Goal: Task Accomplishment & Management: Complete application form

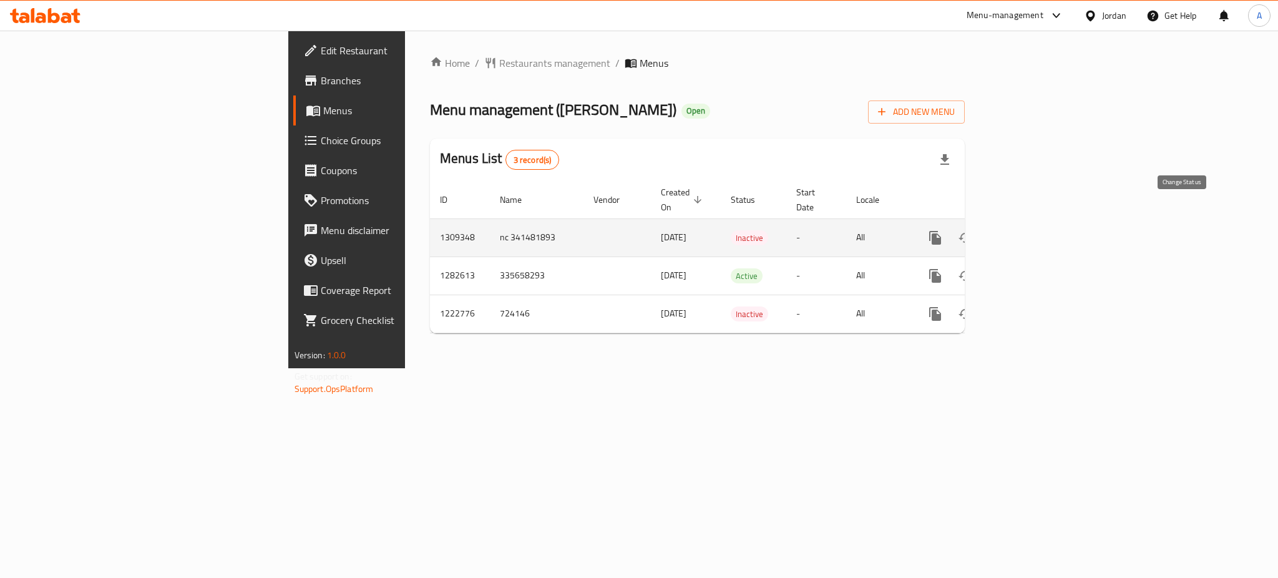
click at [973, 230] on icon "enhanced table" at bounding box center [965, 237] width 15 height 15
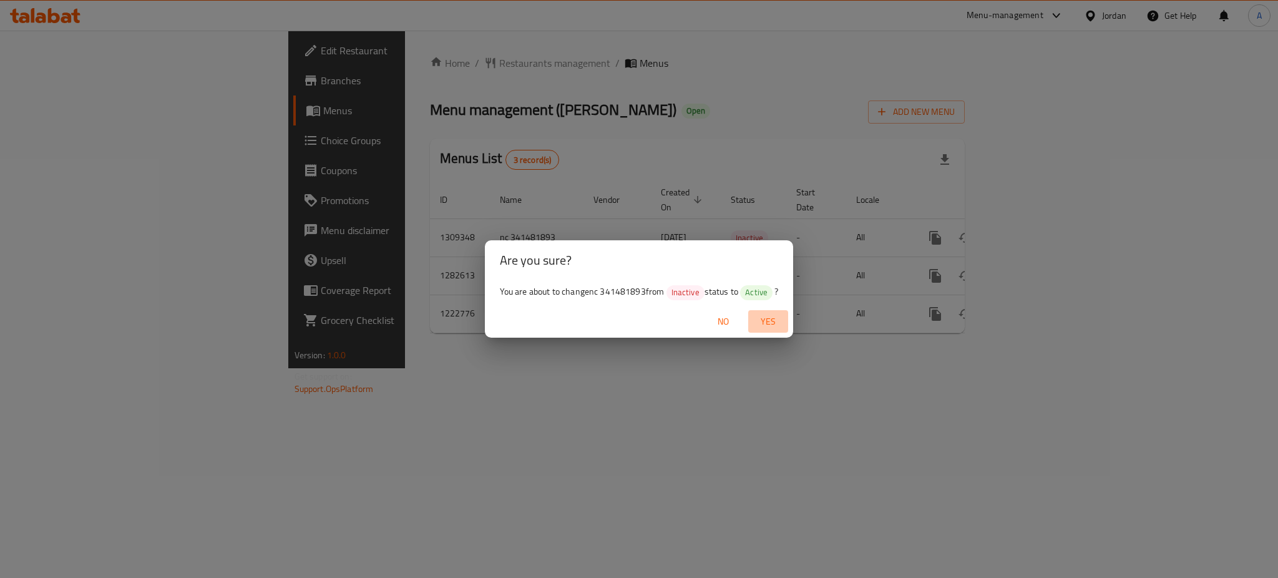
click at [753, 320] on span "Yes" at bounding box center [768, 322] width 30 height 16
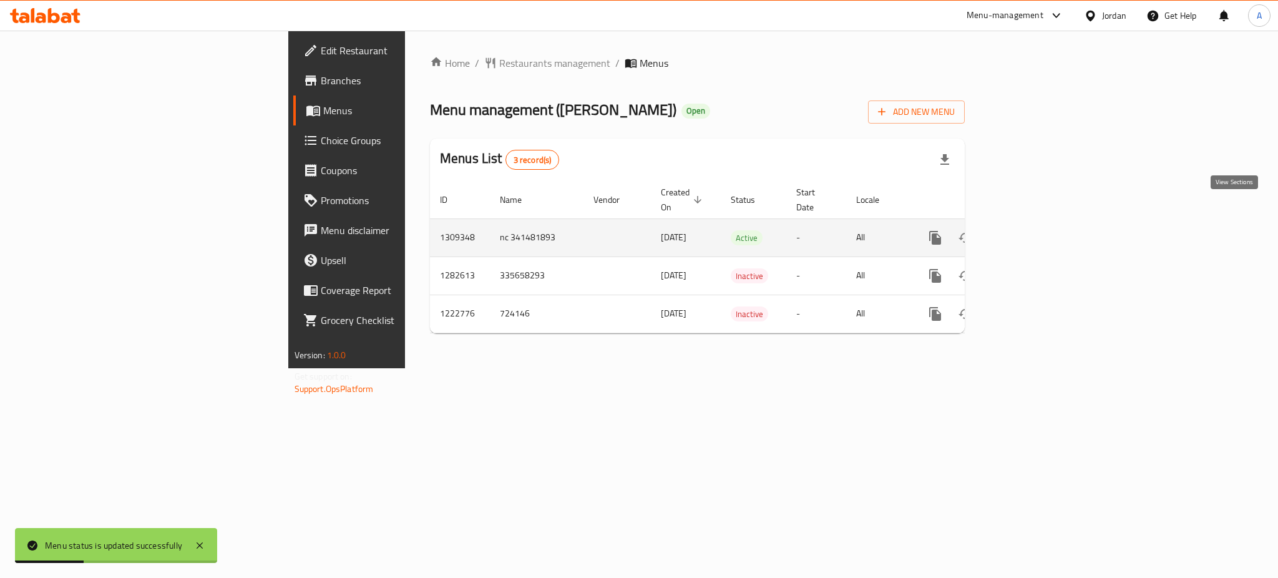
click at [1033, 230] on icon "enhanced table" at bounding box center [1025, 237] width 15 height 15
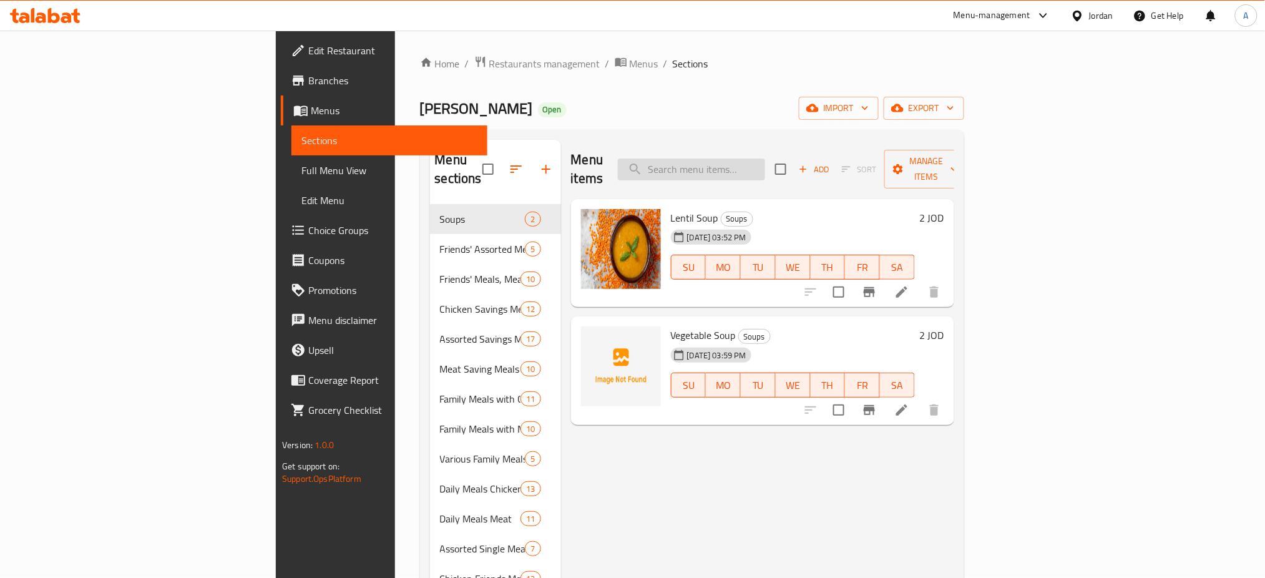
click at [765, 159] on input "search" at bounding box center [691, 170] width 147 height 22
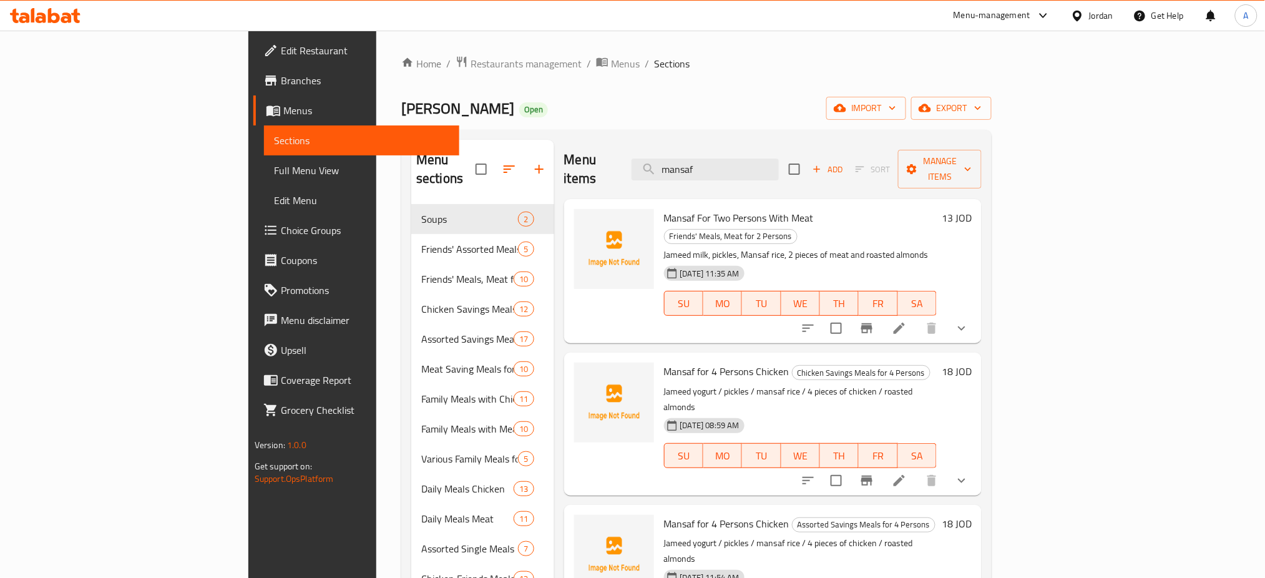
type input "mansaf"
click at [972, 209] on h6 "13 JOD" at bounding box center [957, 217] width 30 height 17
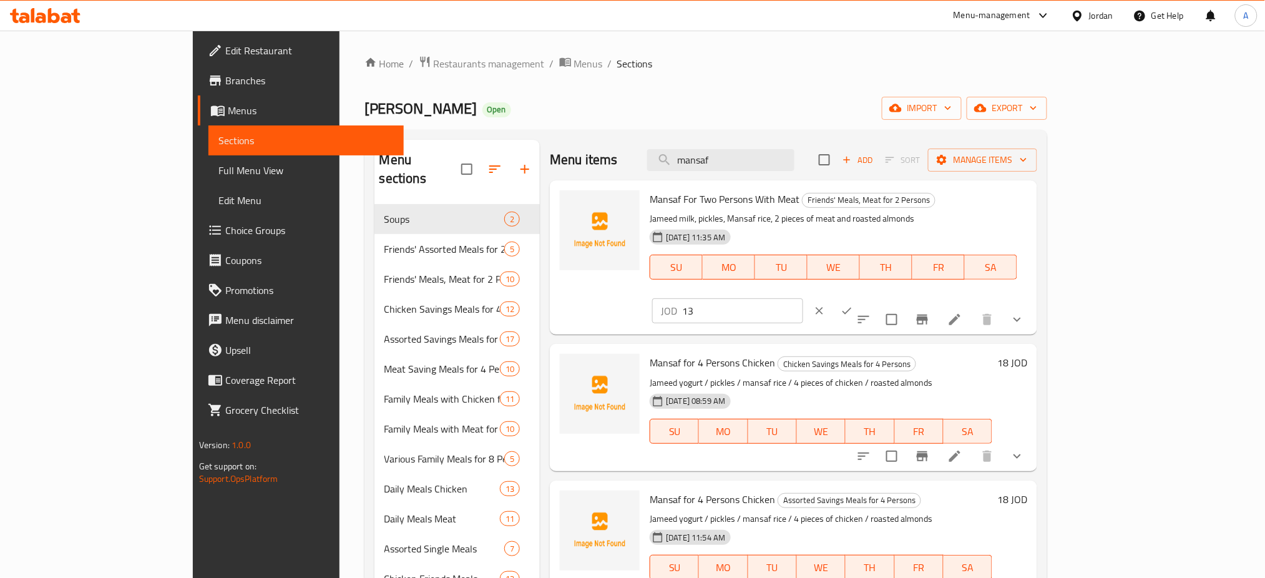
click at [781, 79] on div "Home / Restaurants management / Menus / Sections [PERSON_NAME] Open import expo…" at bounding box center [705, 392] width 683 height 673
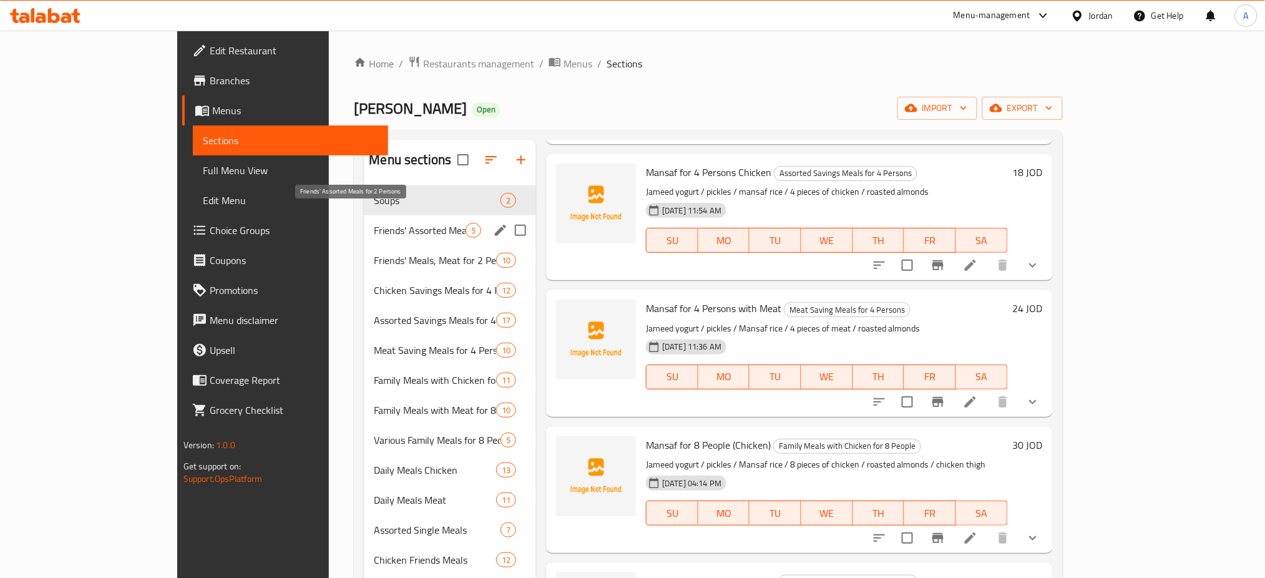
click at [374, 223] on span "Friends' Assorted Meals for 2 Persons" at bounding box center [420, 230] width 92 height 15
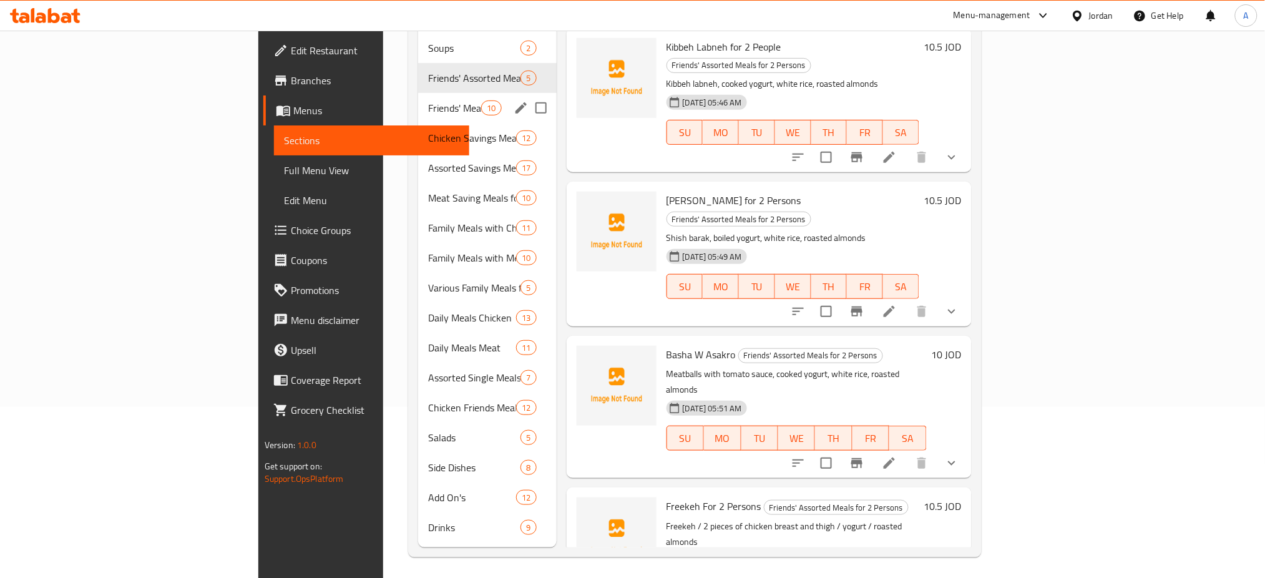
click at [428, 100] on span "Friends' Meals, Meat for 2 Persons" at bounding box center [454, 107] width 53 height 15
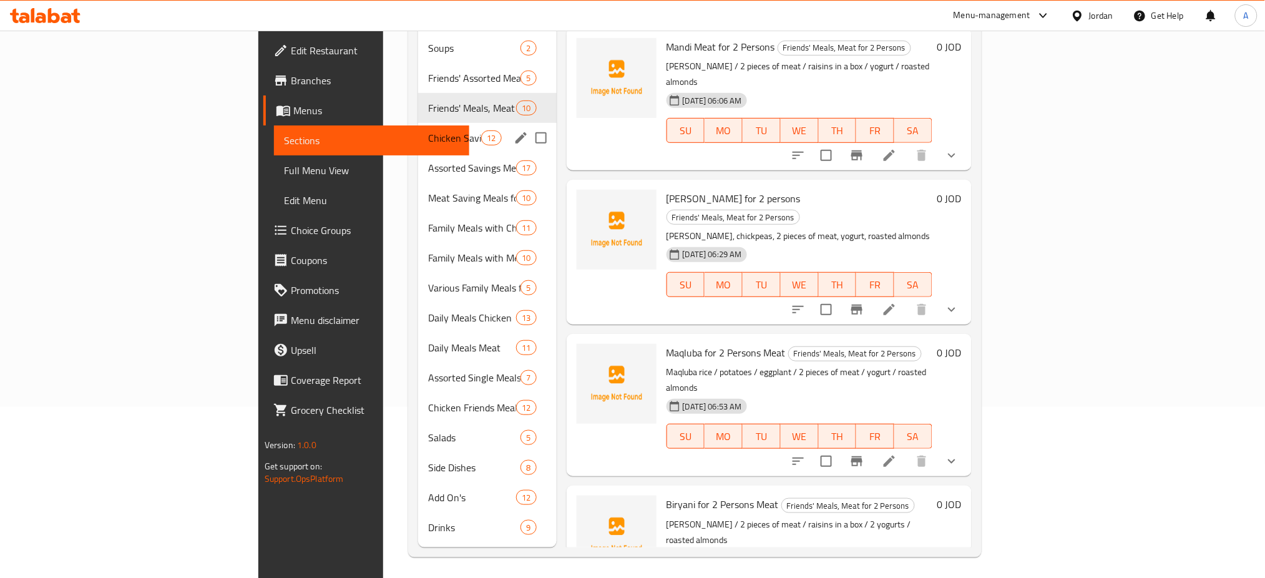
click at [428, 130] on span "Chicken Savings Meals for 4 Persons" at bounding box center [454, 137] width 53 height 15
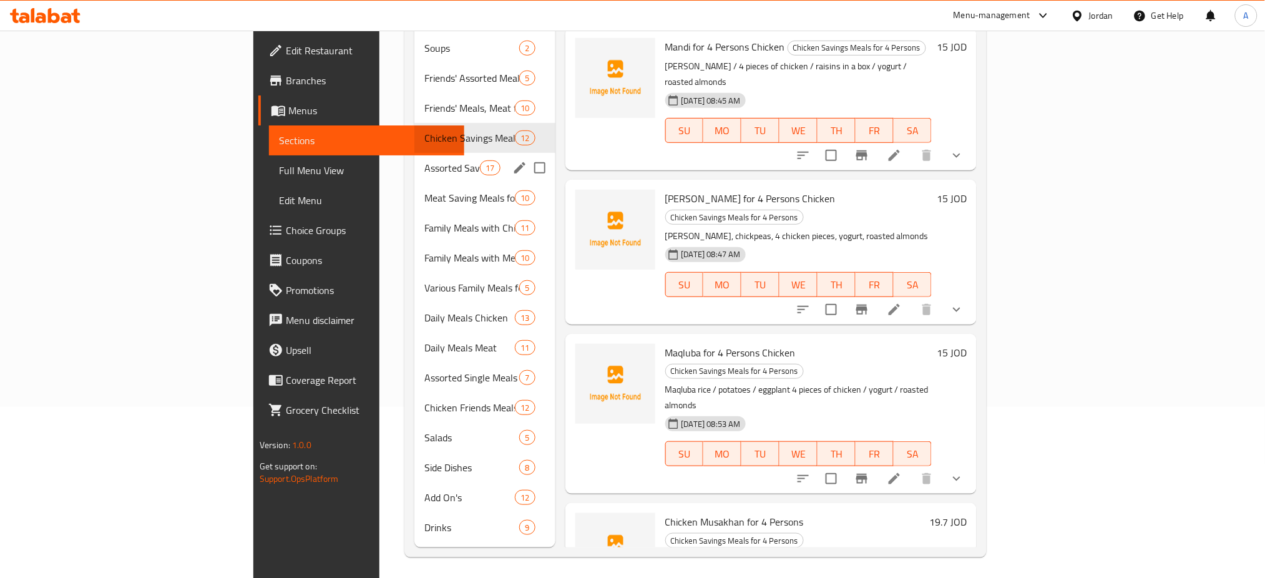
click at [414, 153] on div "Assorted Savings Meals for 4 Persons 17" at bounding box center [484, 168] width 140 height 30
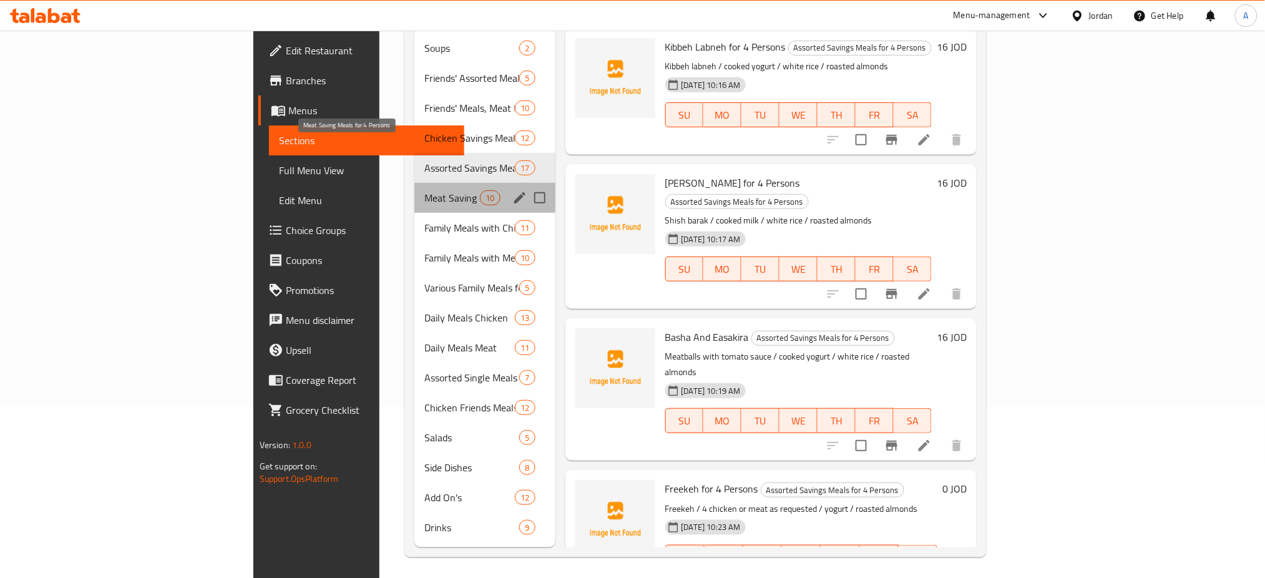
click at [424, 190] on span "Meat Saving Meals for 4 Persons" at bounding box center [452, 197] width 56 height 15
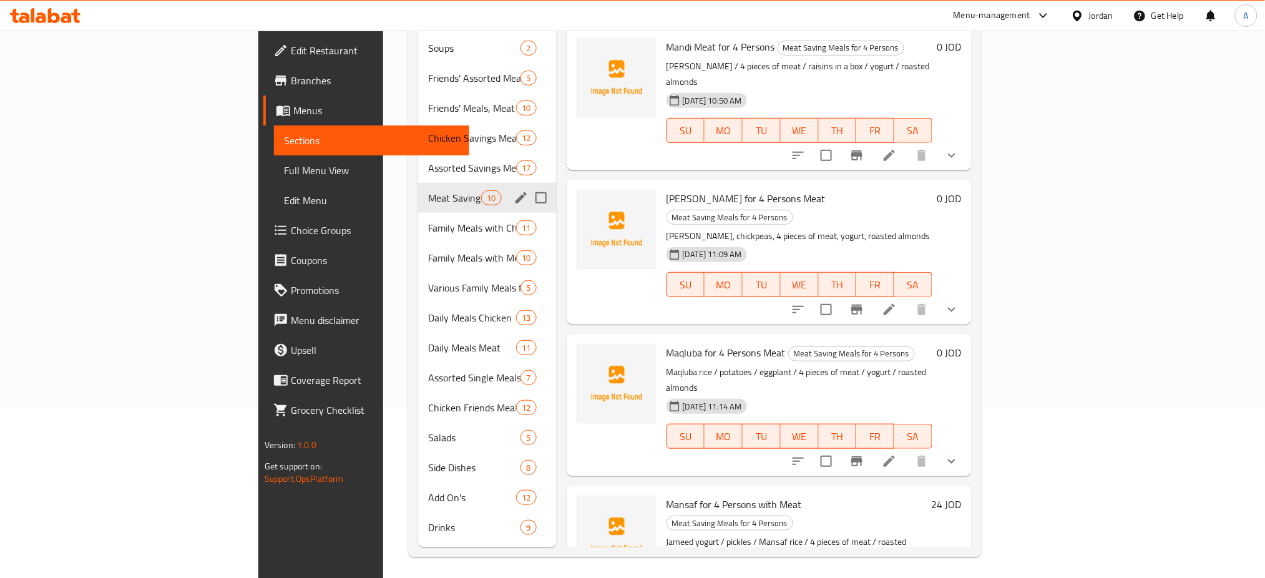
click at [428, 220] on span "Family Meals with Chicken for 8 People" at bounding box center [472, 227] width 88 height 15
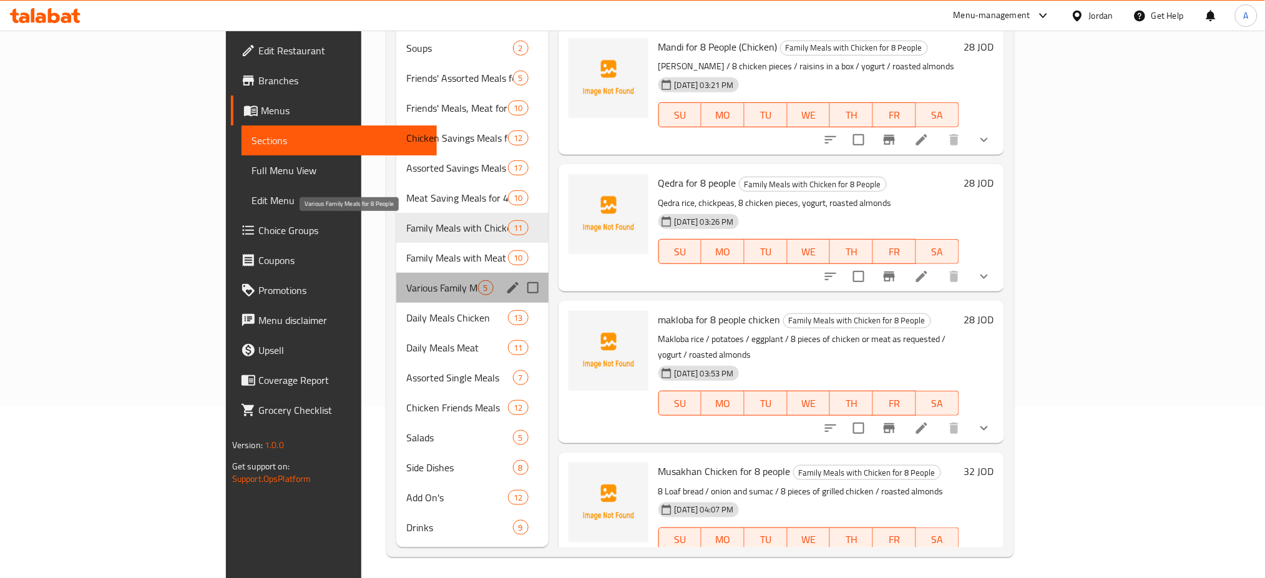
click at [406, 280] on span "Various Family Meals for 8 People" at bounding box center [441, 287] width 71 height 15
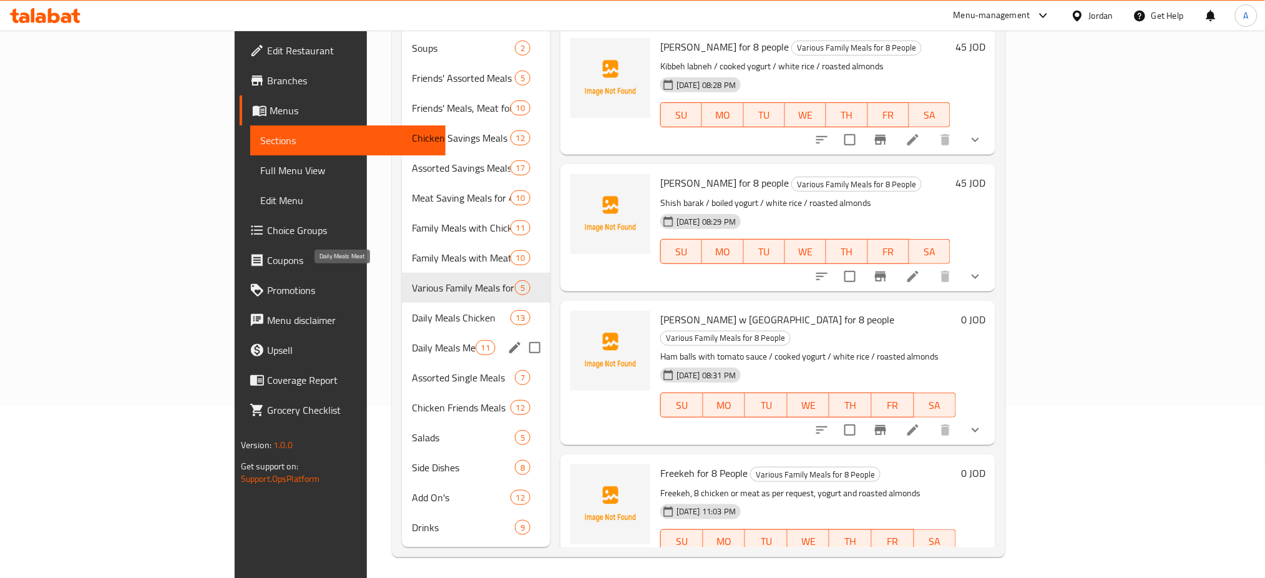
click at [412, 340] on span "Daily Meals Meat" at bounding box center [443, 347] width 63 height 15
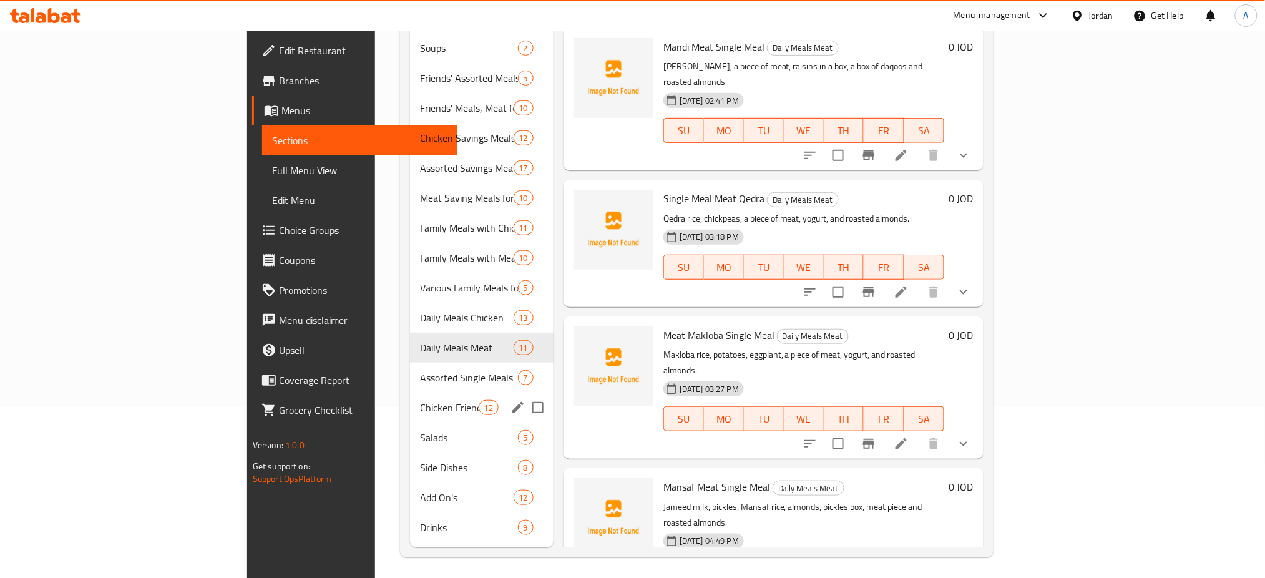
click at [410, 393] on div "Chicken Friends Meals 12" at bounding box center [482, 408] width 144 height 30
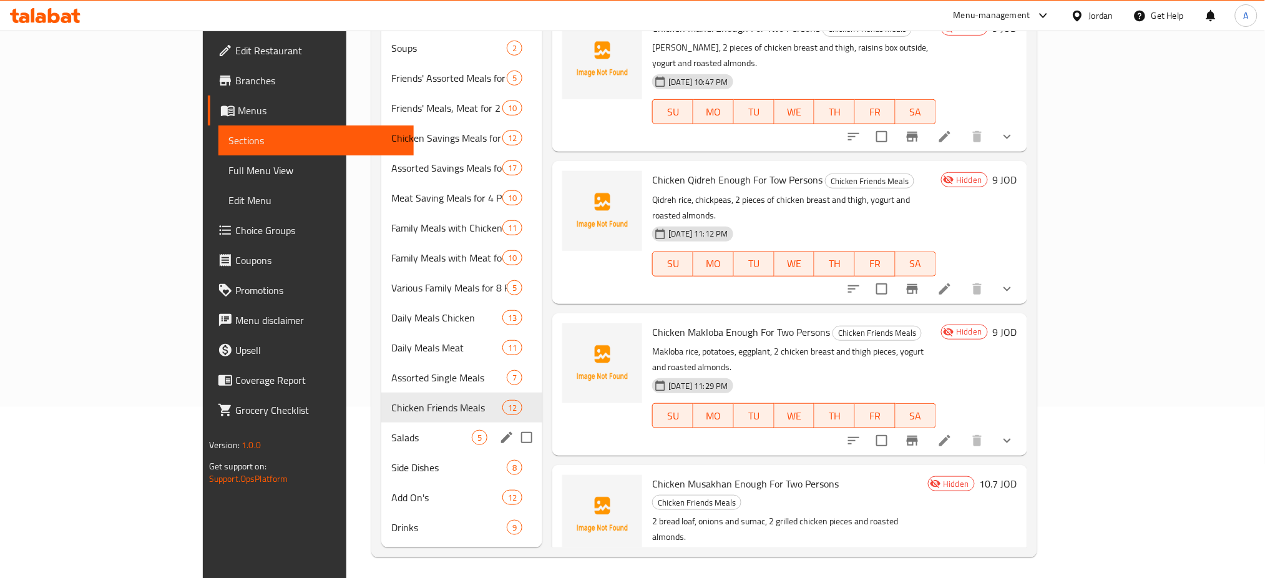
drag, startPoint x: 401, startPoint y: 364, endPoint x: 397, endPoint y: 388, distance: 24.6
click at [401, 423] on div "Salads 5" at bounding box center [462, 438] width 162 height 30
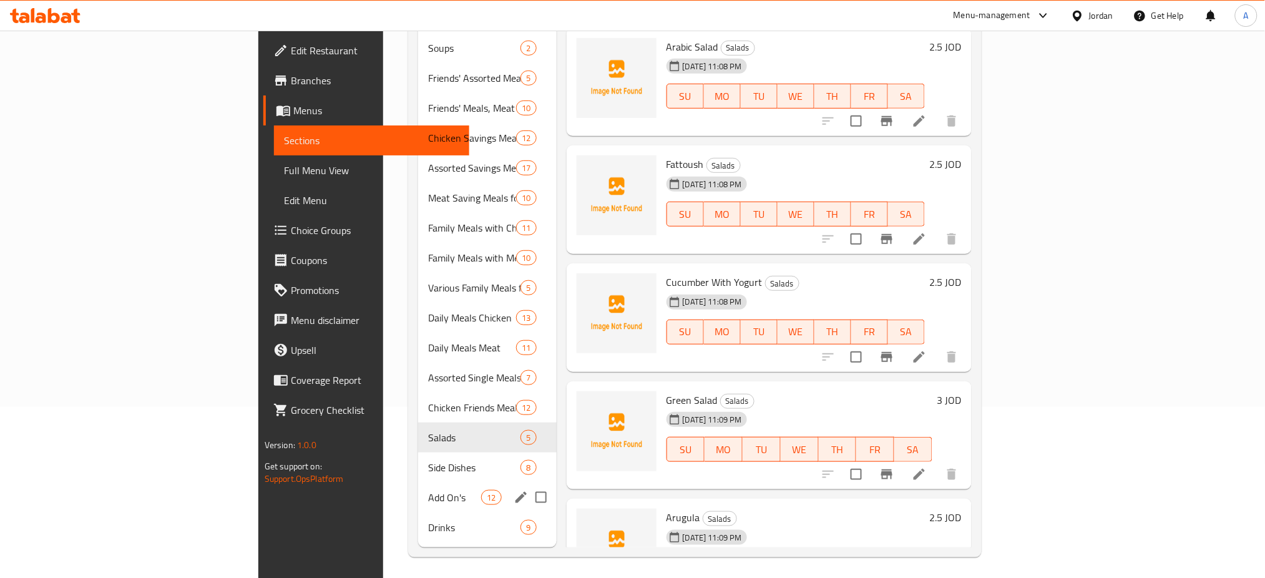
drag, startPoint x: 393, startPoint y: 394, endPoint x: 388, endPoint y: 402, distance: 9.5
click at [418, 482] on div "Add On's 12" at bounding box center [487, 497] width 139 height 30
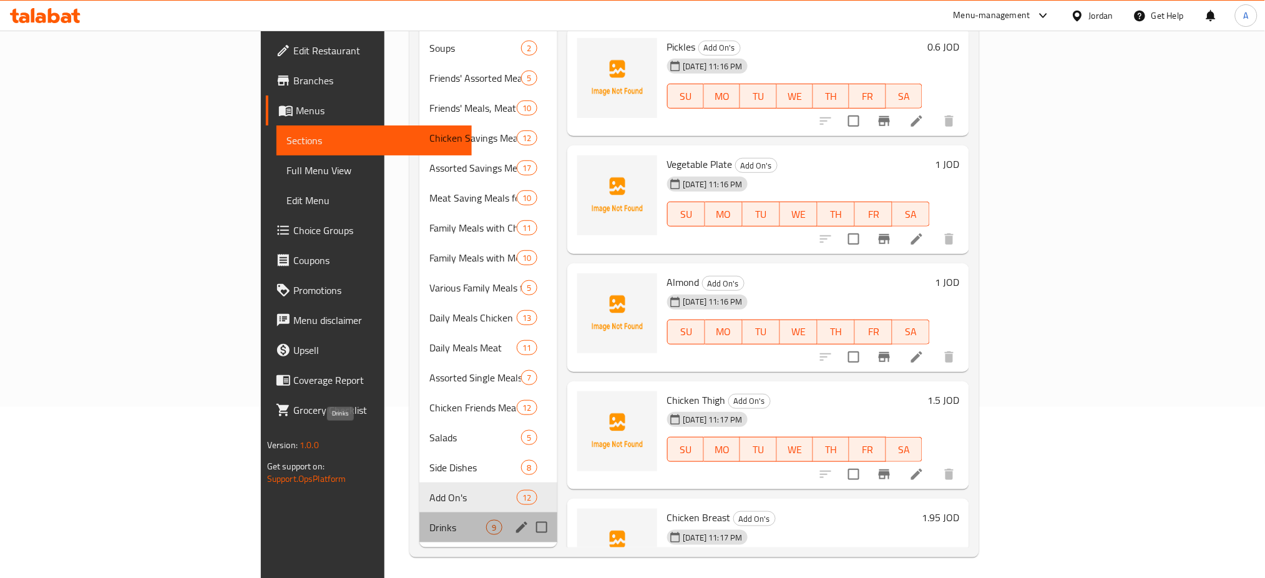
click at [429, 520] on span "Drinks" at bounding box center [457, 527] width 57 height 15
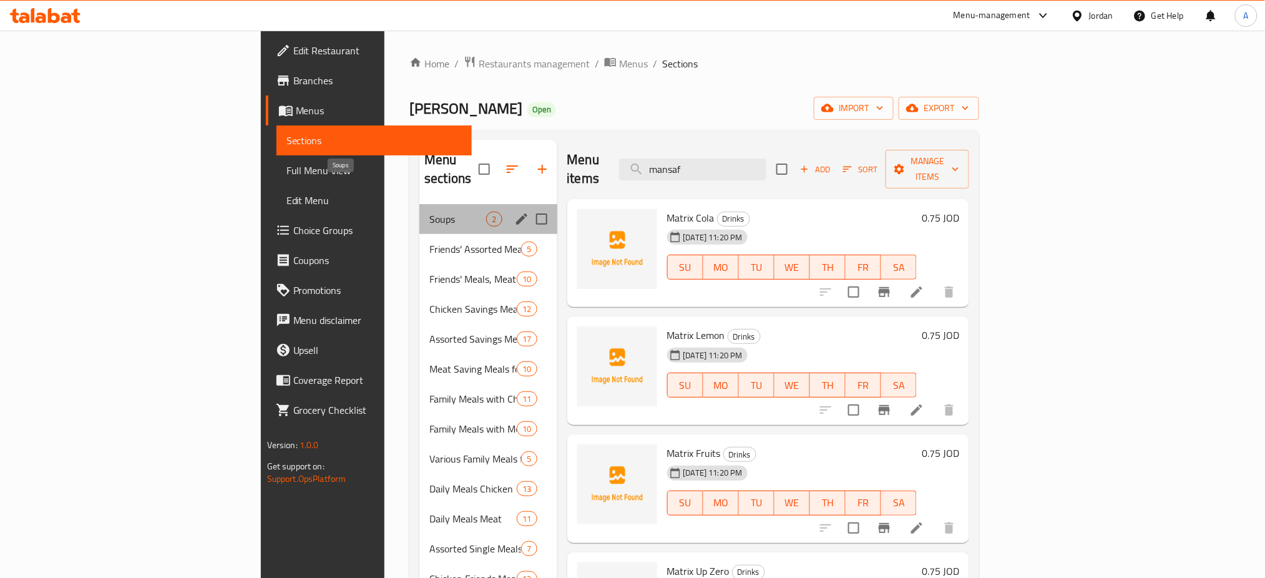
click at [429, 212] on span "Soups" at bounding box center [457, 219] width 57 height 15
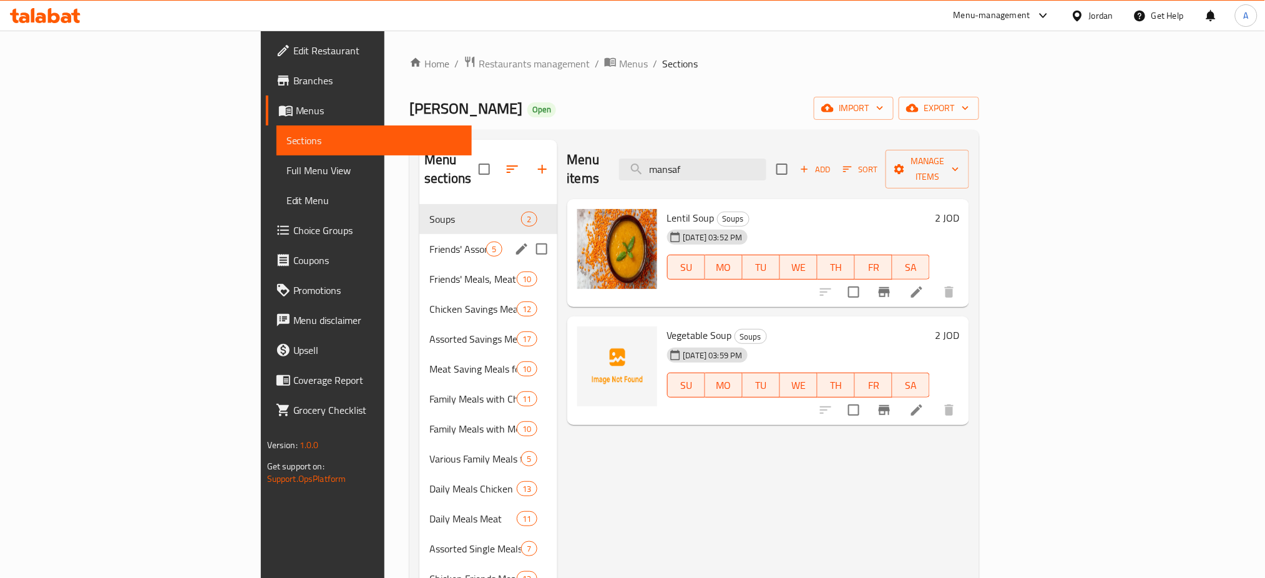
click at [419, 234] on div "Friends' Assorted Meals for 2 Persons 5" at bounding box center [487, 249] width 137 height 30
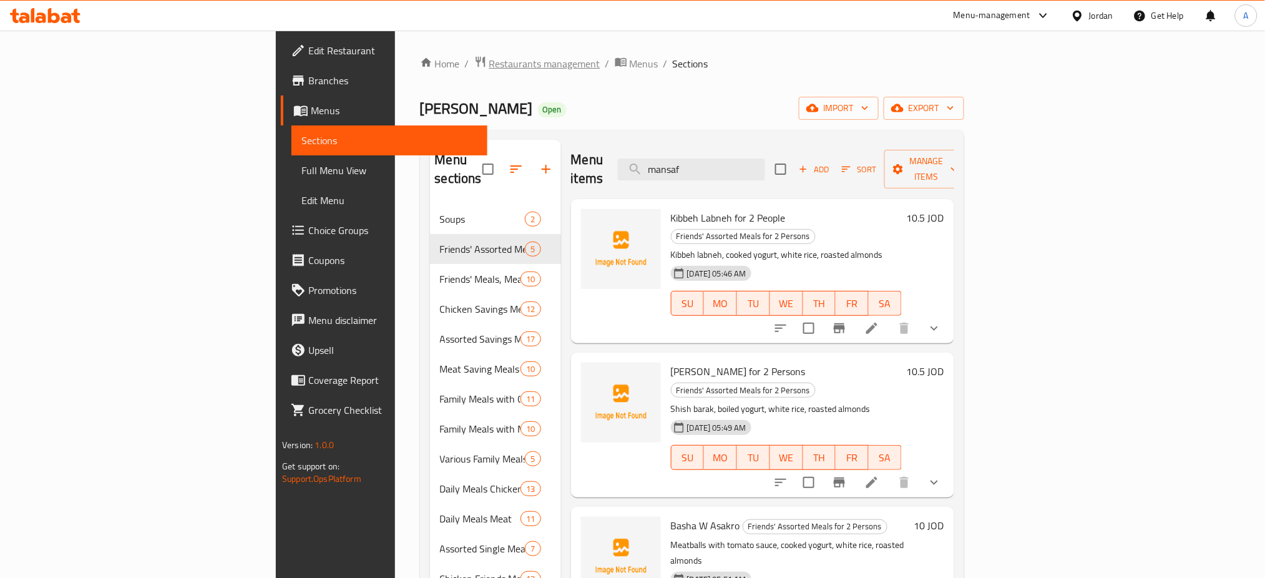
click at [489, 67] on span "Restaurants management" at bounding box center [544, 63] width 111 height 15
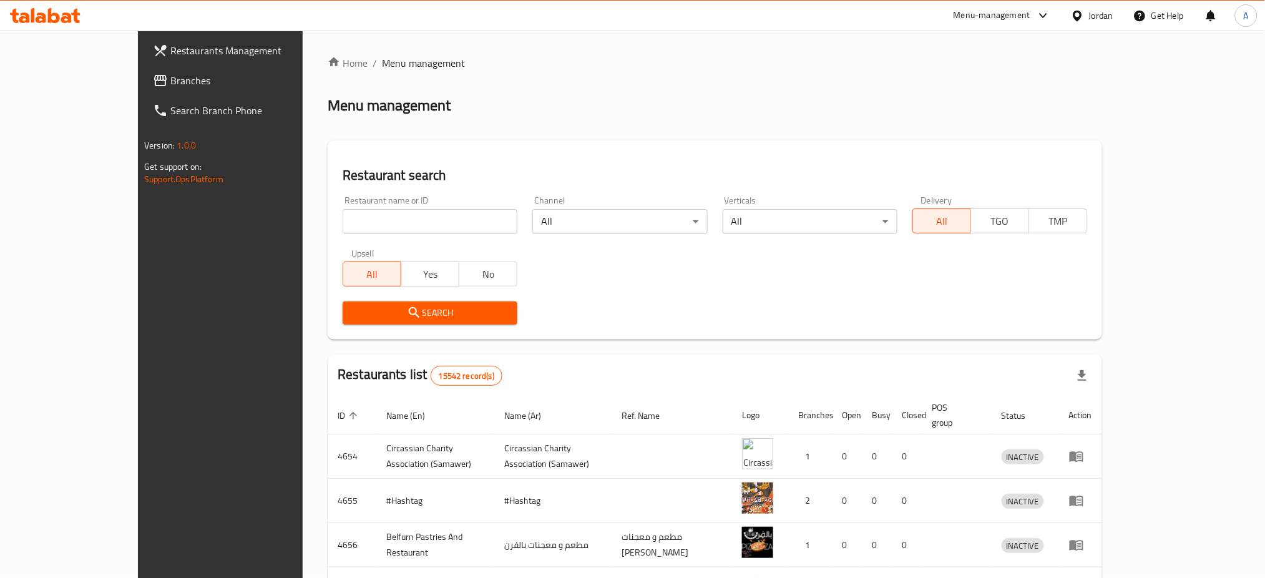
click at [170, 76] on span "Branches" at bounding box center [254, 80] width 169 height 15
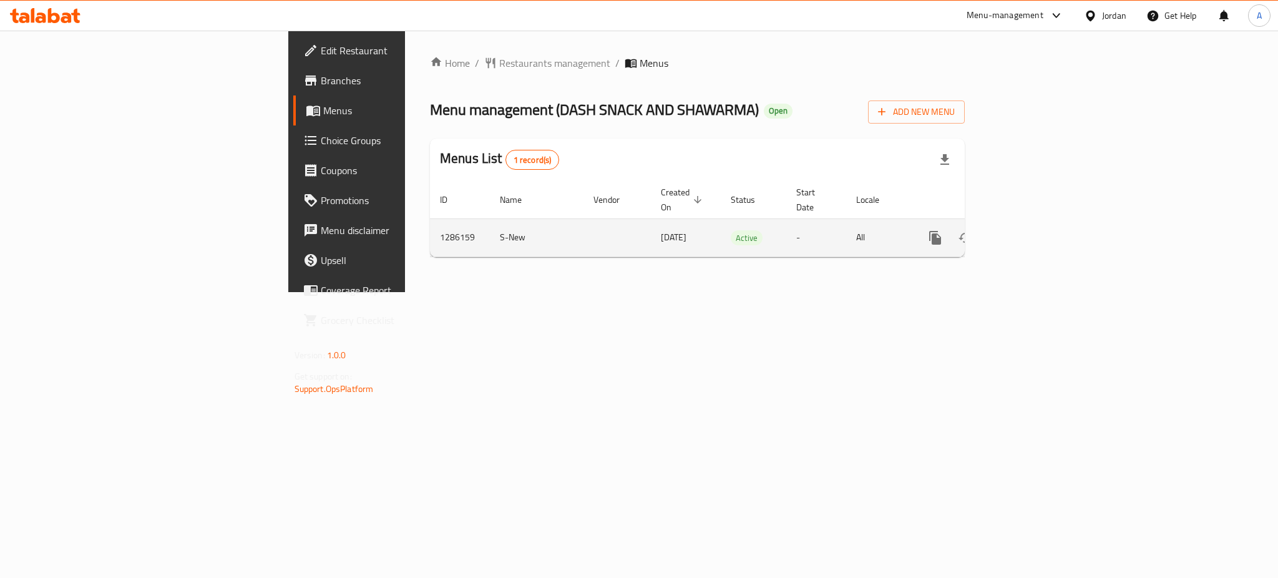
click at [1033, 230] on icon "enhanced table" at bounding box center [1025, 237] width 15 height 15
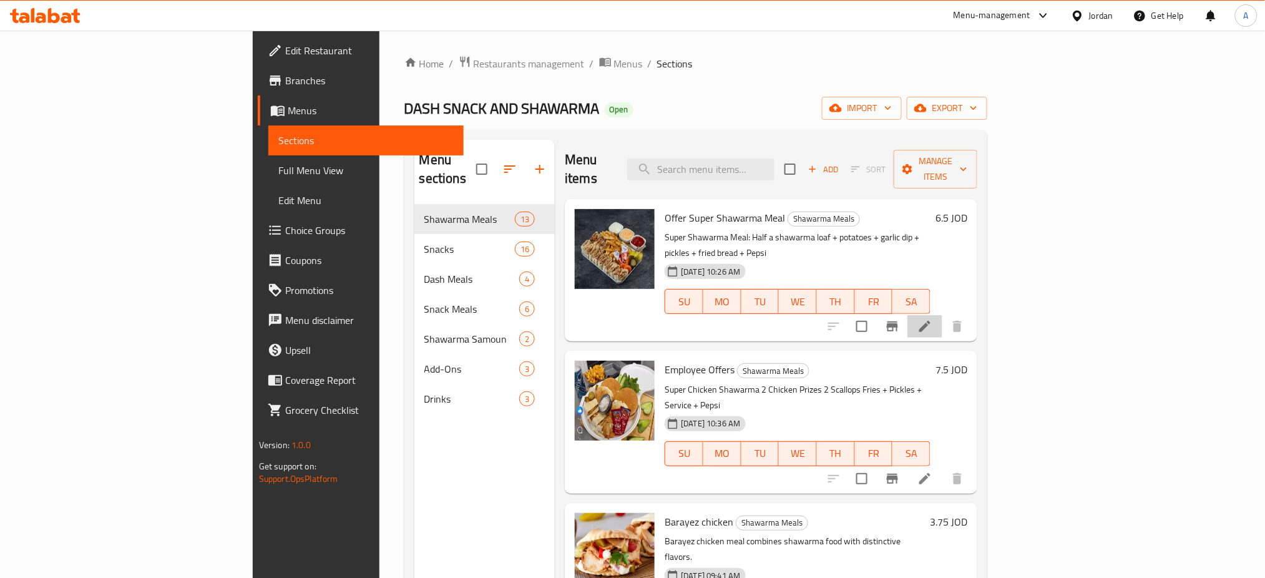
click at [942, 315] on li at bounding box center [924, 326] width 35 height 22
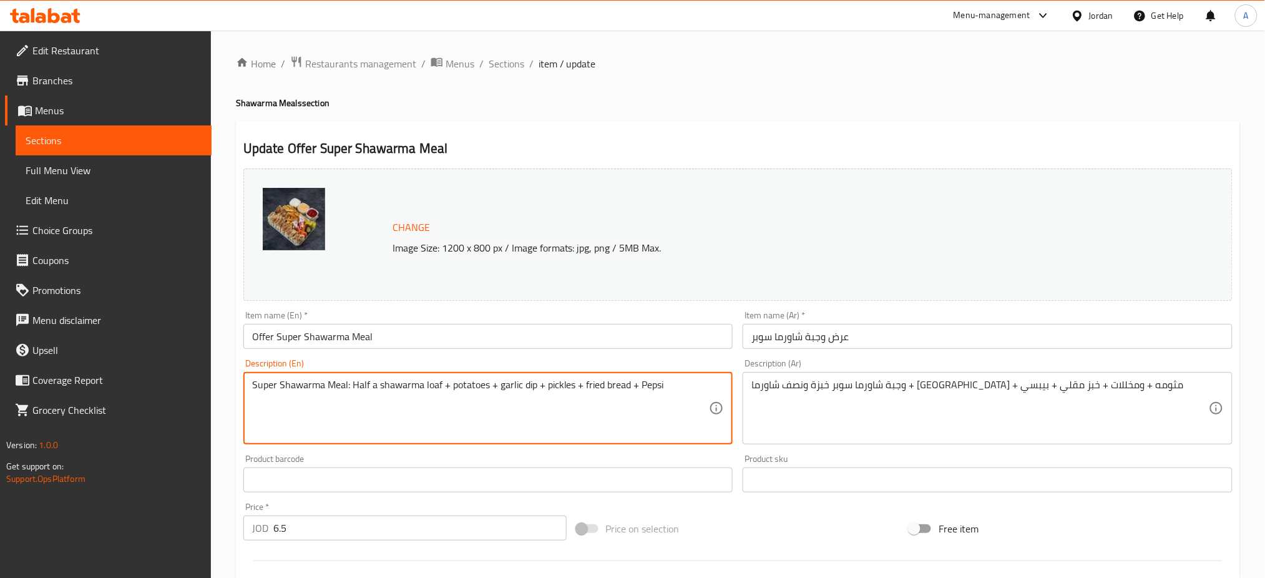
click at [472, 59] on ol "Home / Restaurants management / Menus / Sections / item / update" at bounding box center [738, 64] width 1004 height 16
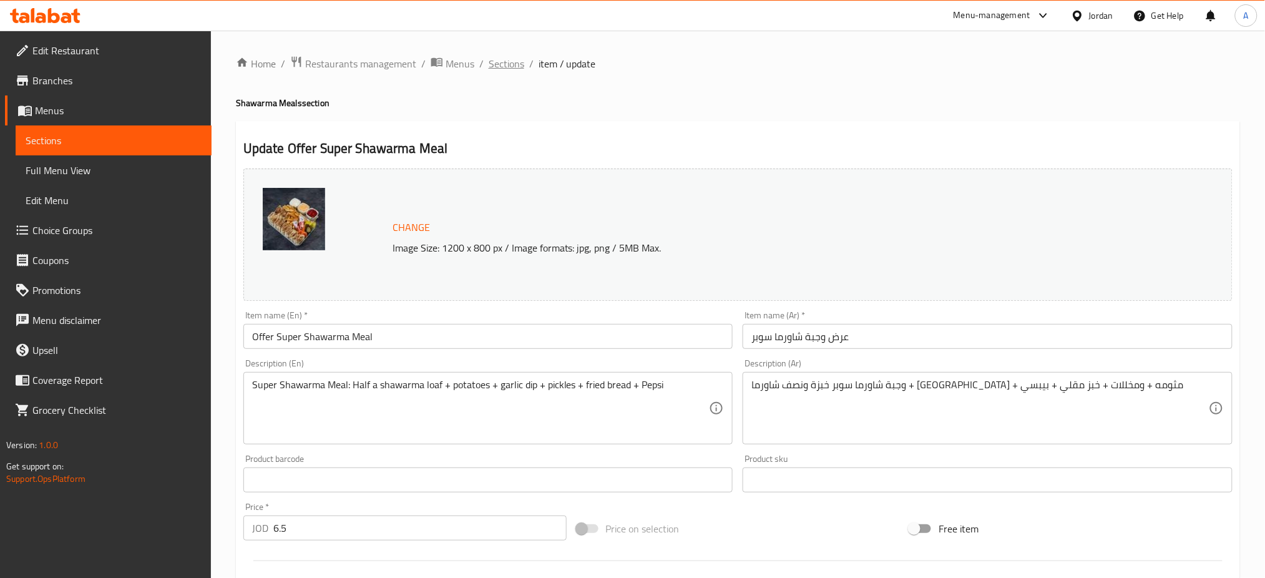
click at [489, 60] on span "Sections" at bounding box center [507, 63] width 36 height 15
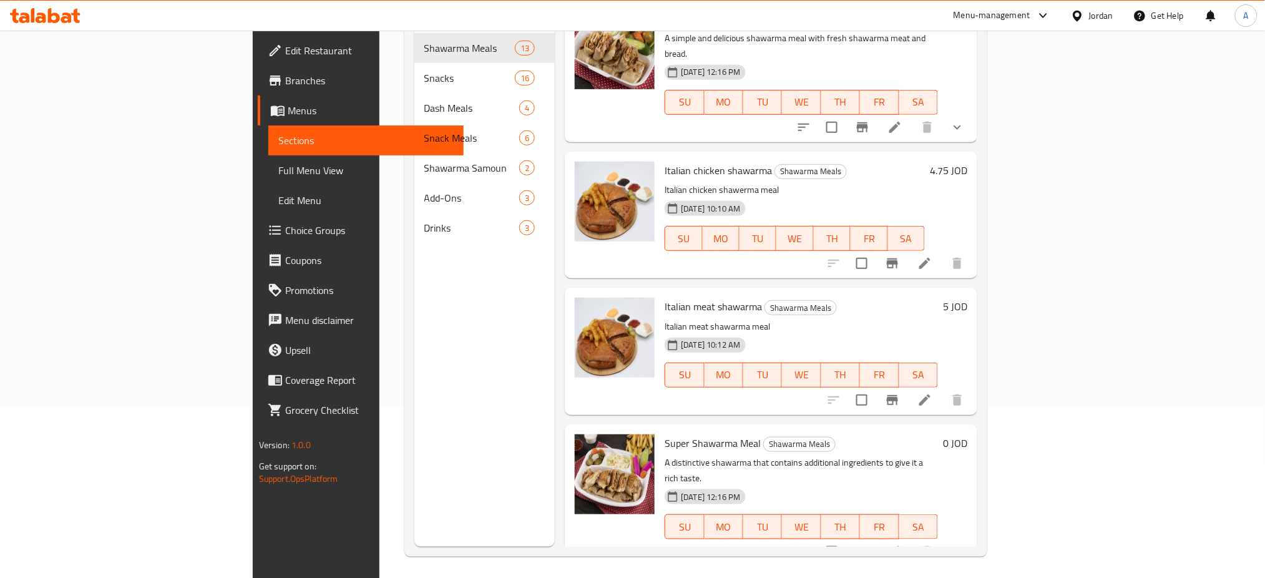
scroll to position [499, 0]
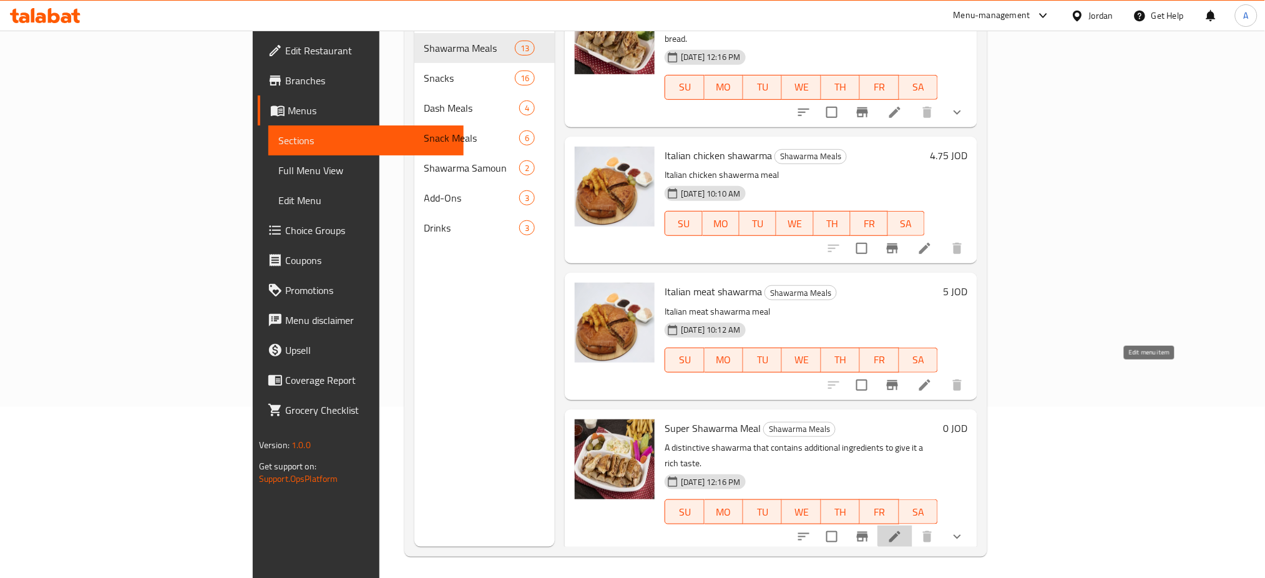
click at [901, 531] on icon at bounding box center [894, 536] width 11 height 11
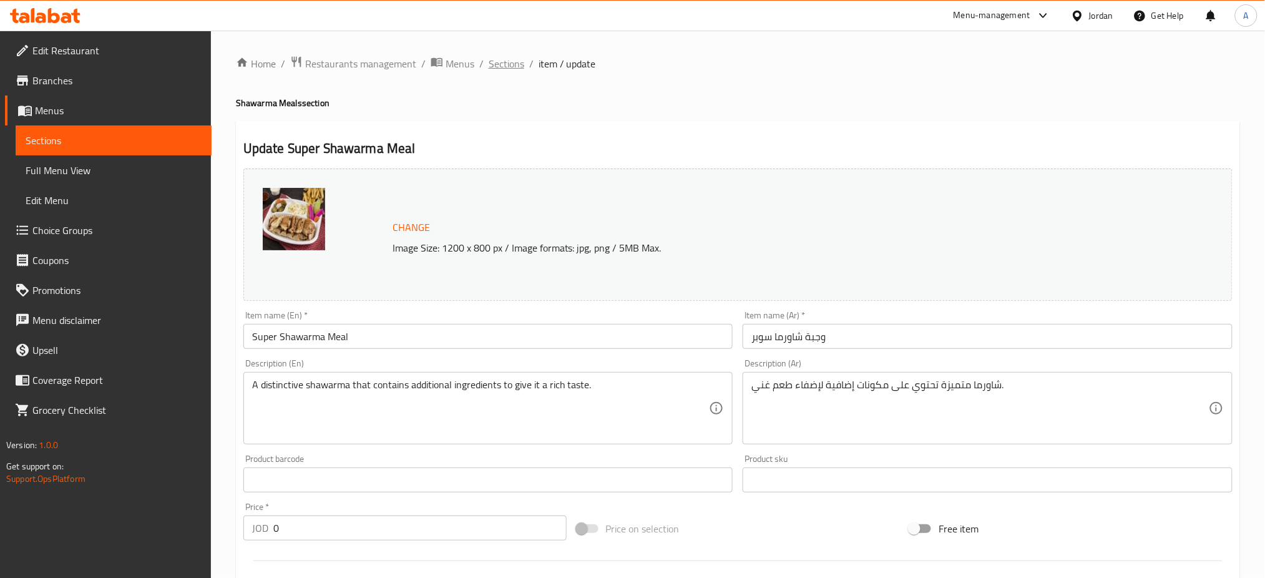
click at [489, 67] on span "Sections" at bounding box center [507, 63] width 36 height 15
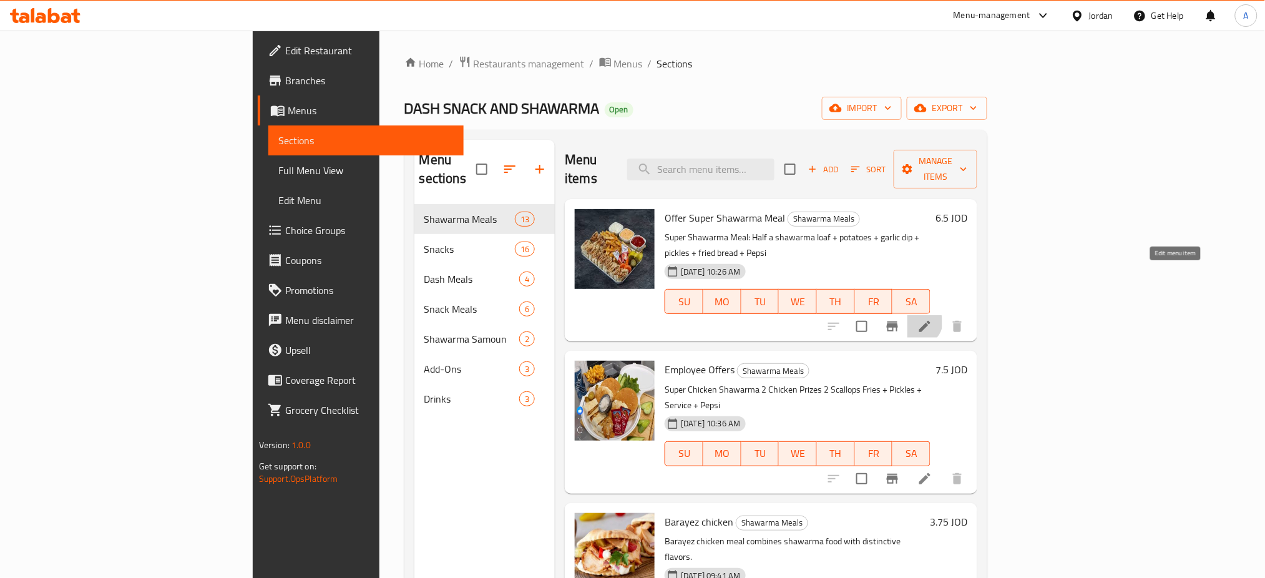
click at [932, 319] on icon at bounding box center [924, 326] width 15 height 15
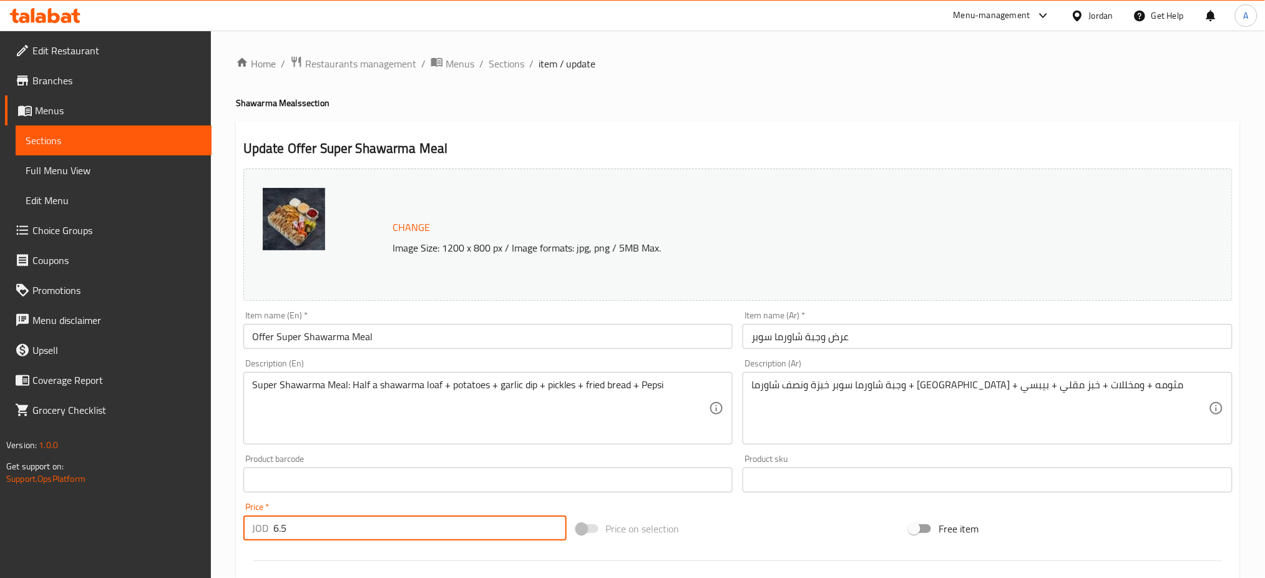
drag, startPoint x: 283, startPoint y: 495, endPoint x: 248, endPoint y: 495, distance: 34.3
click at [248, 516] on div "JOD 6.5 Price *" at bounding box center [404, 528] width 323 height 25
click at [489, 67] on span "Sections" at bounding box center [507, 63] width 36 height 15
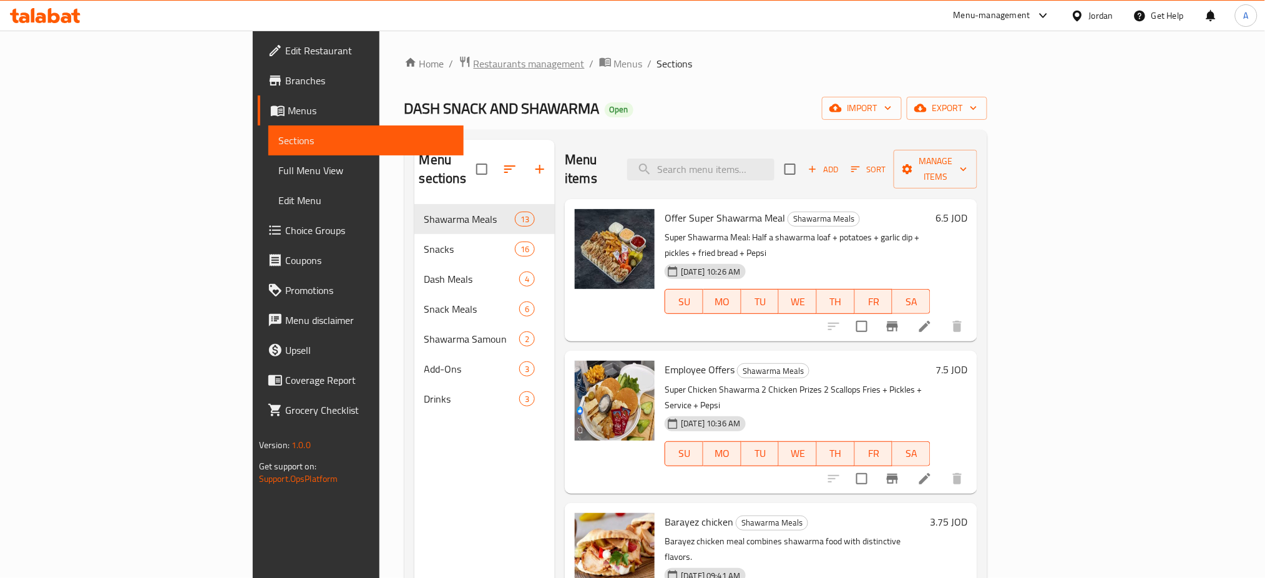
click at [474, 63] on span "Restaurants management" at bounding box center [529, 63] width 111 height 15
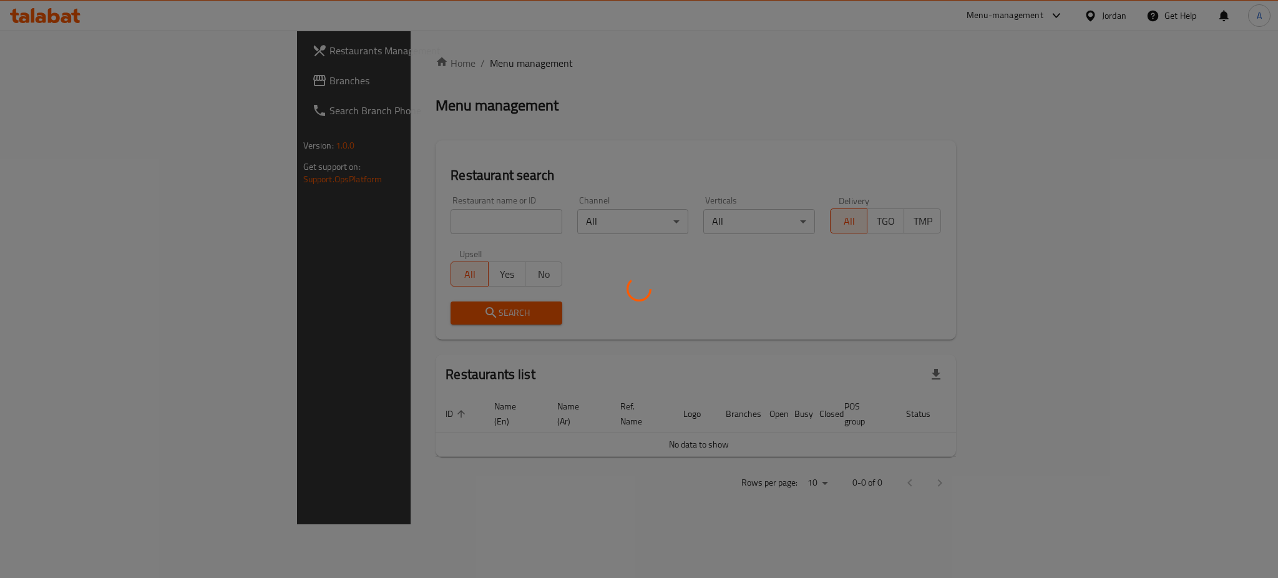
click at [93, 66] on div at bounding box center [639, 289] width 1278 height 578
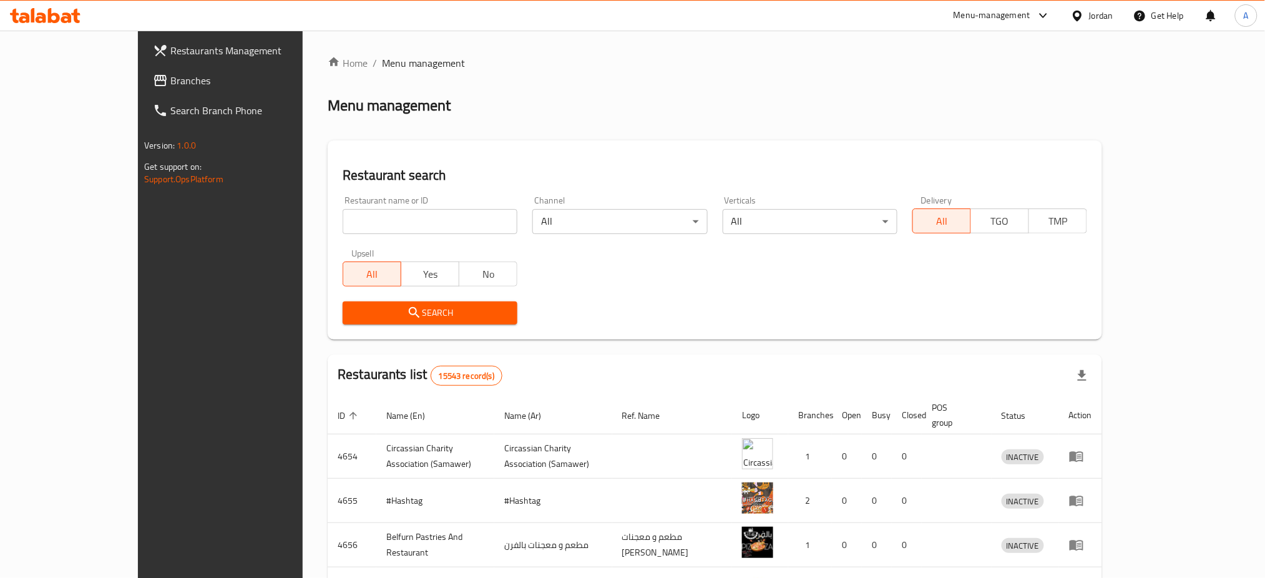
click at [138, 72] on div "Restaurants Management Branches Search Branch Phone Version: 1.0.0 Get support …" at bounding box center [632, 488] width 989 height 914
click at [170, 73] on span "Branches" at bounding box center [254, 80] width 169 height 15
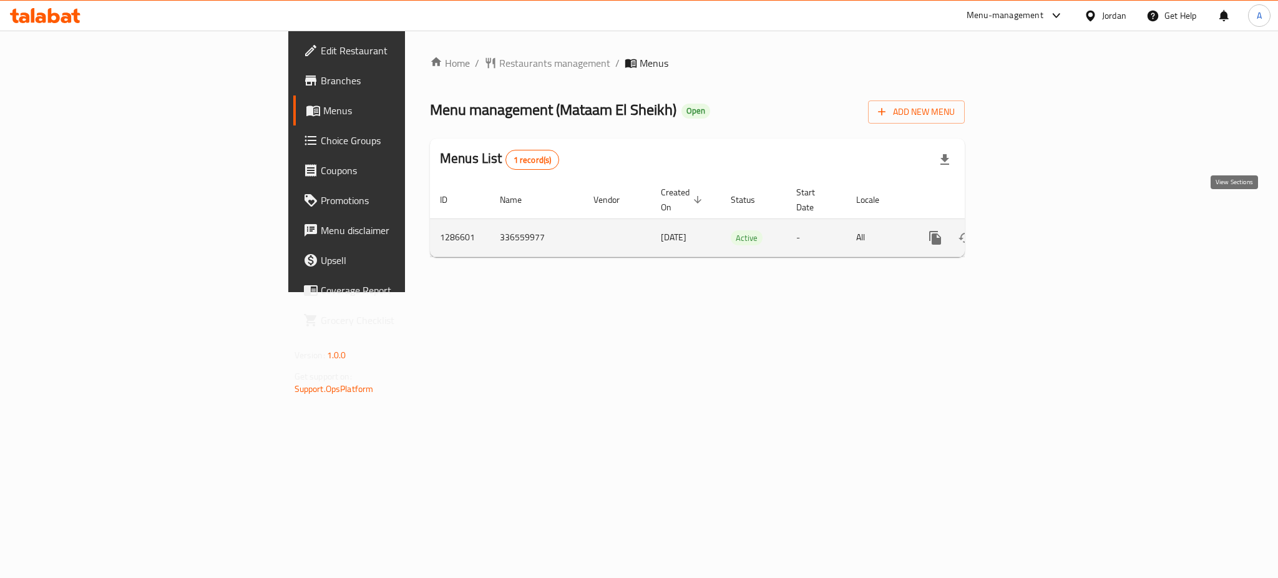
click at [1040, 223] on link "enhanced table" at bounding box center [1025, 238] width 30 height 30
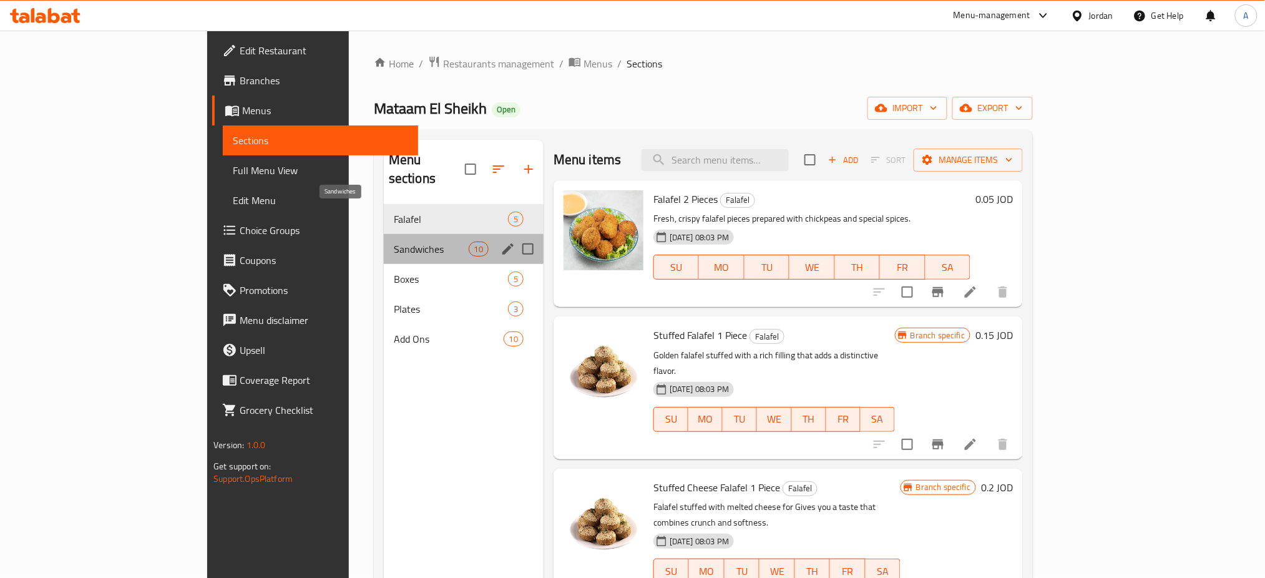
click at [394, 242] on span "Sandwiches" at bounding box center [431, 249] width 75 height 15
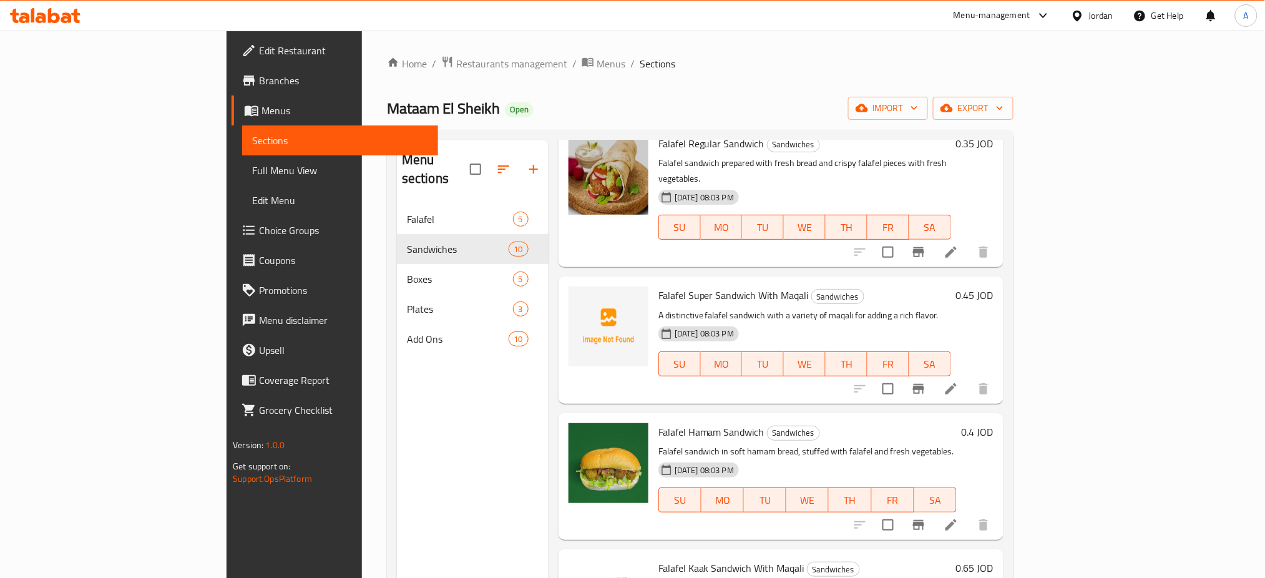
scroll to position [333, 0]
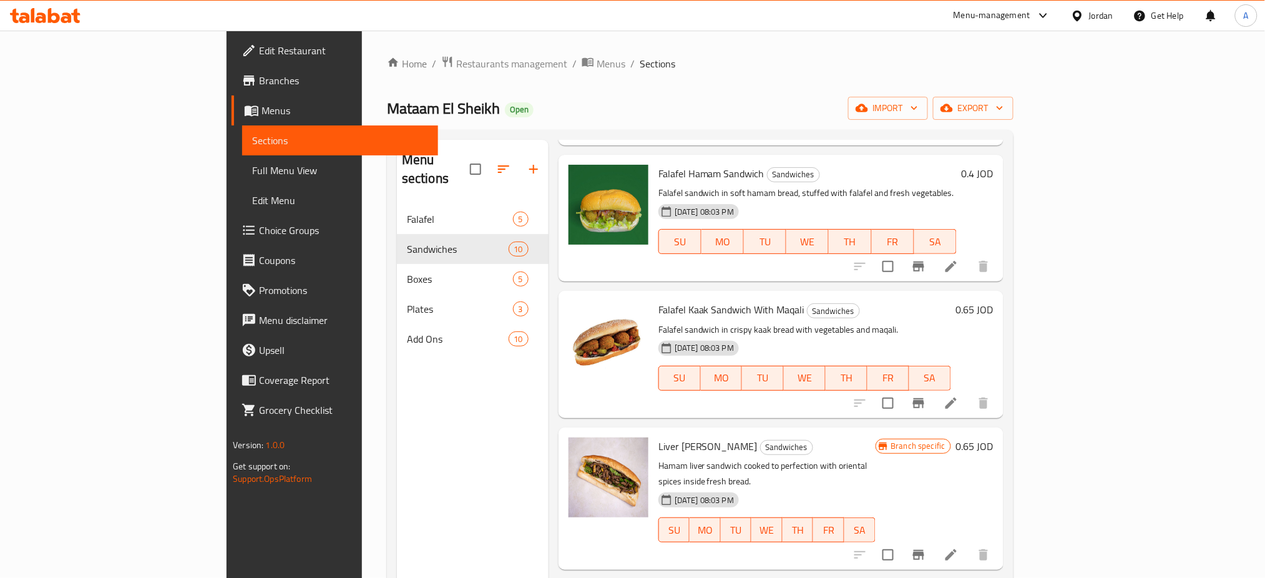
click at [994, 301] on div "0.65 JOD" at bounding box center [972, 354] width 42 height 107
click at [994, 301] on h6 "0.65 JOD" at bounding box center [974, 309] width 37 height 17
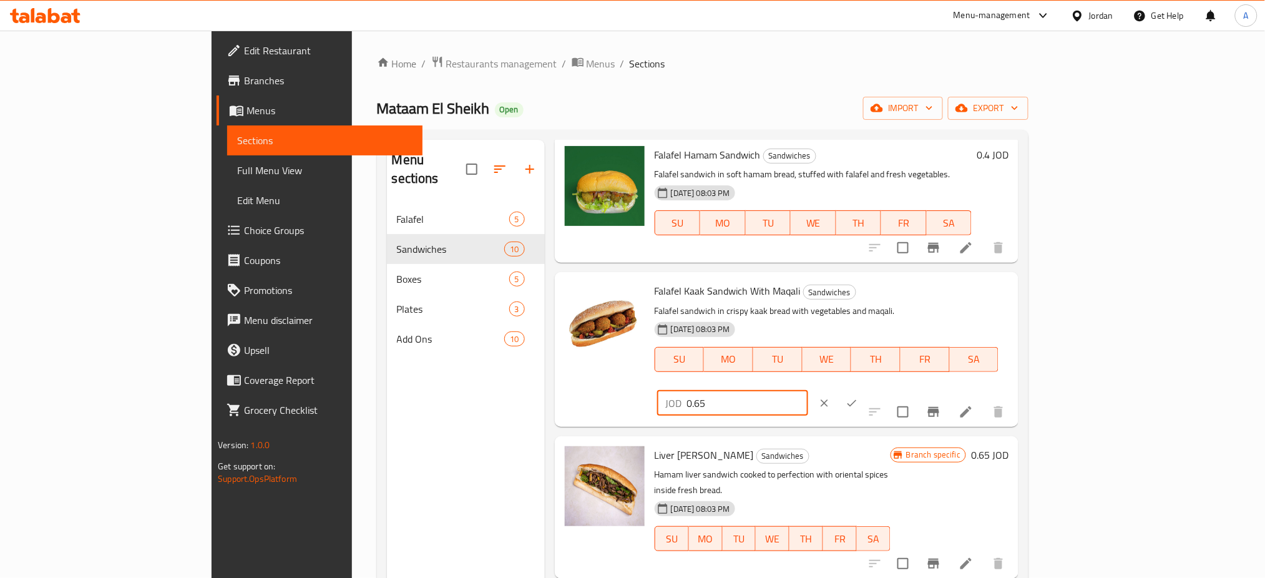
click at [808, 391] on input "0.65" at bounding box center [747, 403] width 121 height 25
type input "0.80"
click at [857, 399] on icon "ok" at bounding box center [852, 402] width 9 height 7
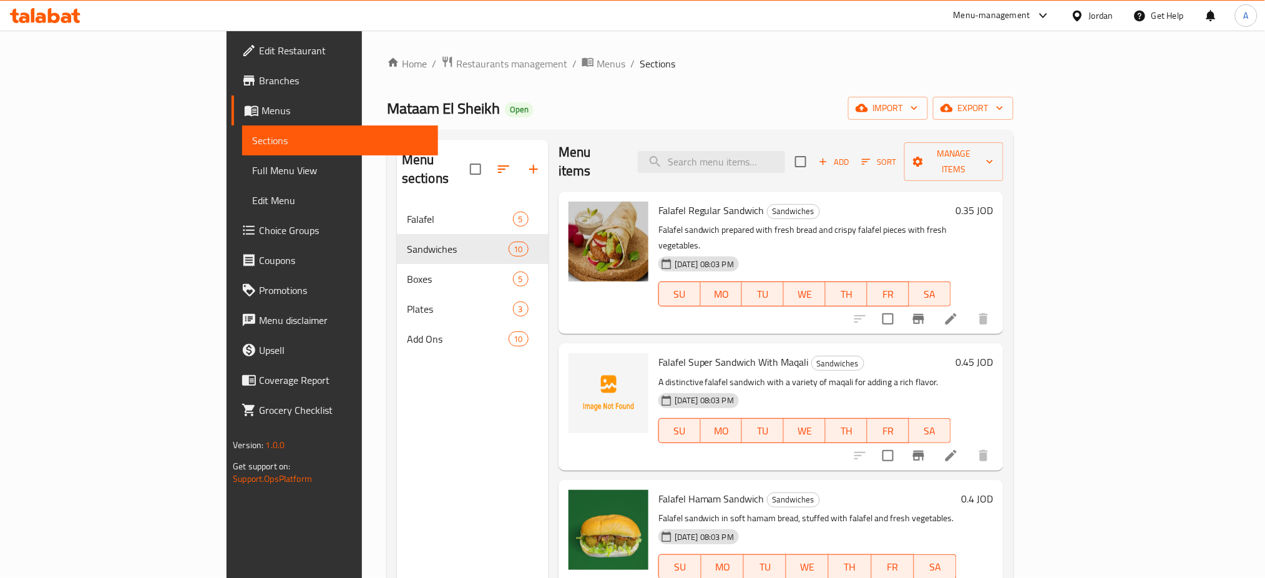
scroll to position [0, 0]
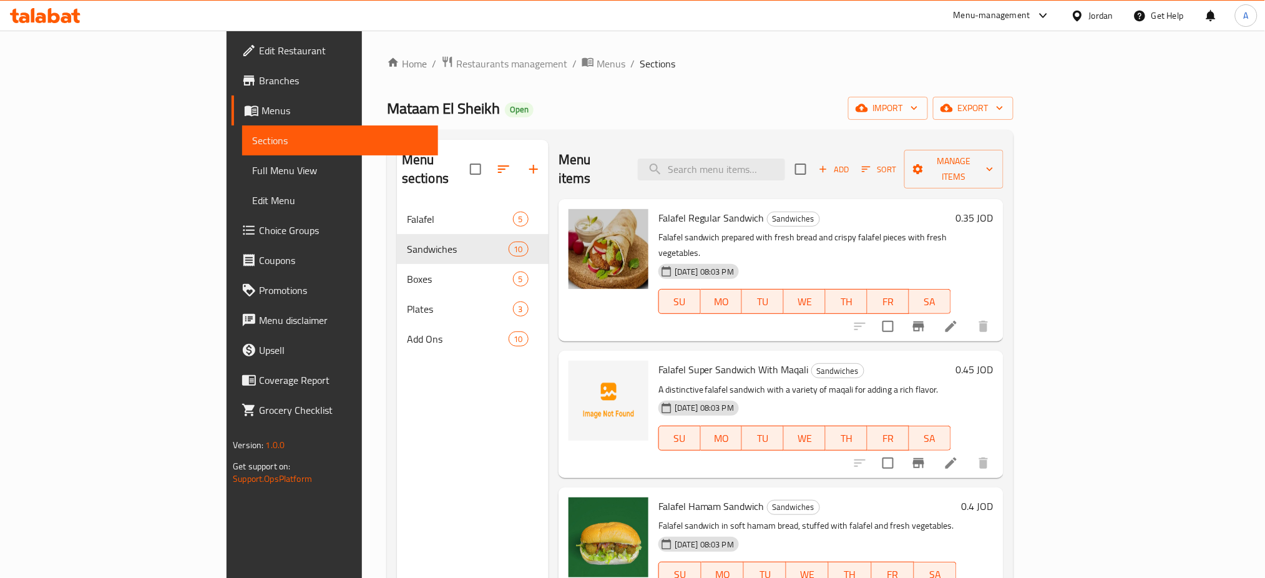
click at [851, 162] on span "Add" at bounding box center [834, 169] width 34 height 14
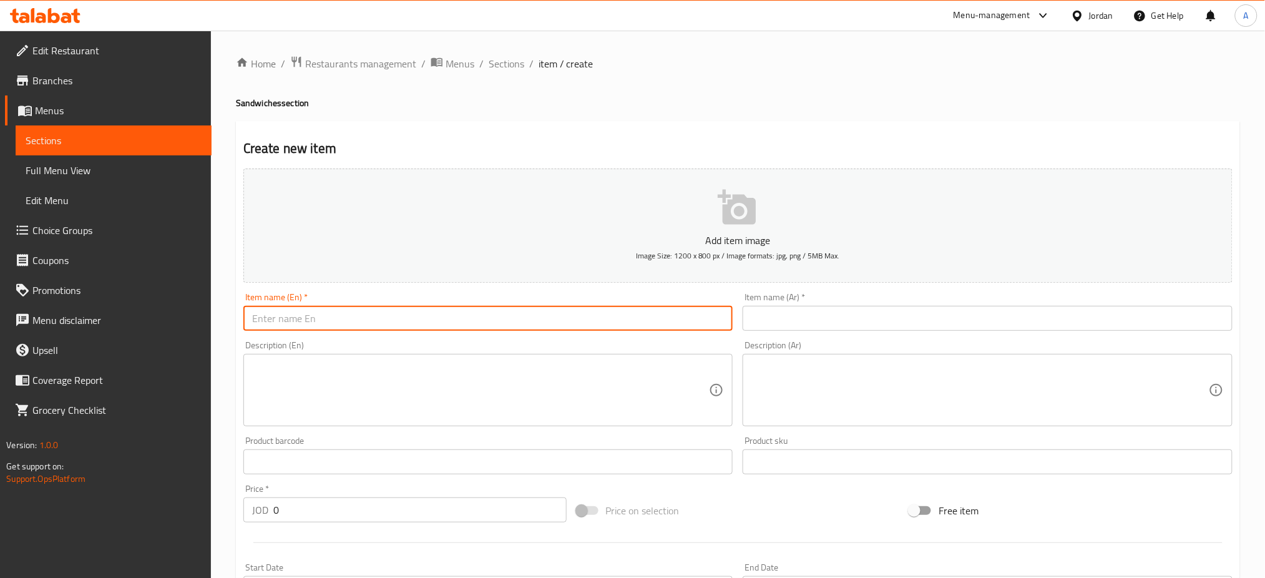
click at [673, 306] on input "text" at bounding box center [488, 318] width 490 height 25
type input "Sandwich Falafel Kaak"
click at [845, 306] on input "text" at bounding box center [988, 318] width 490 height 25
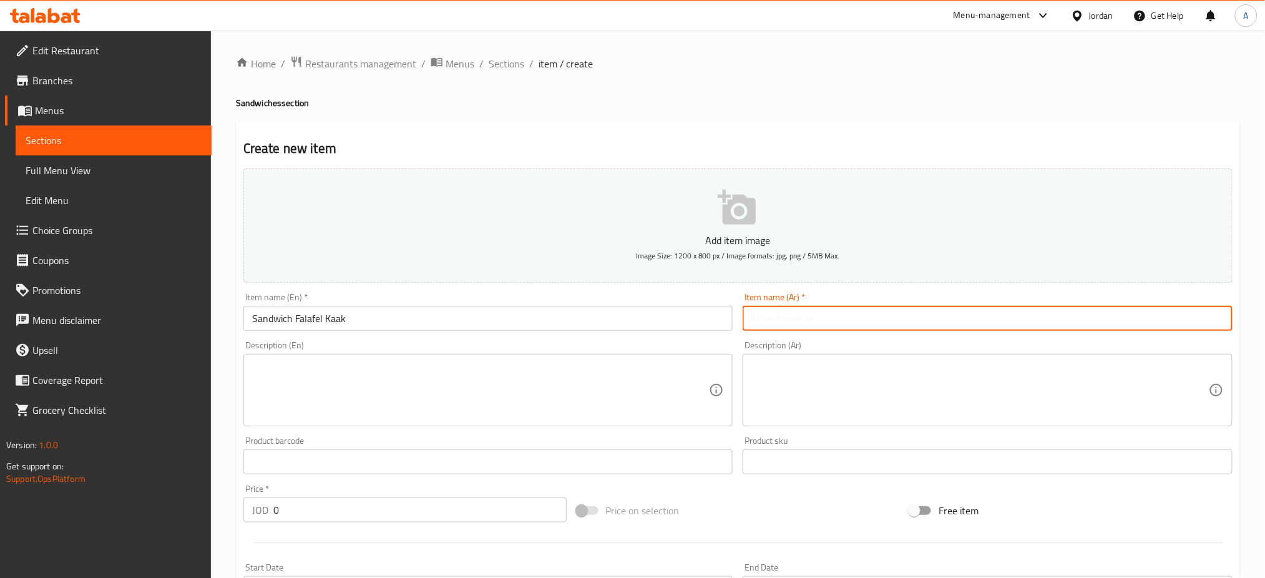
paste input "ساندويس فلافل كعك"
type input "ساندويس فلافل كعك"
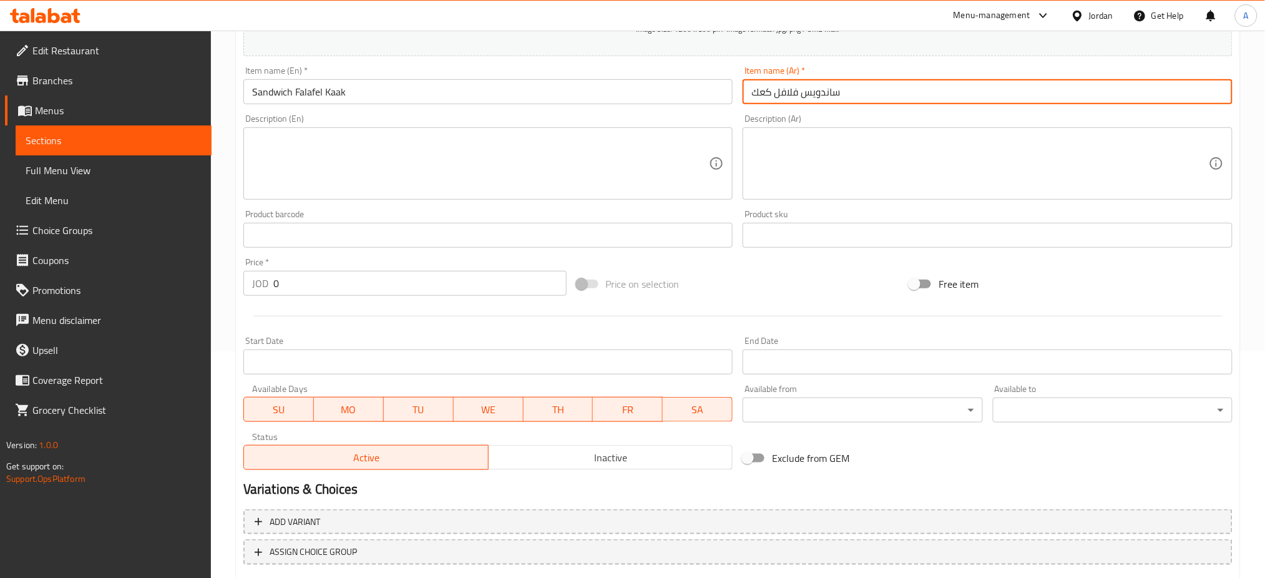
scroll to position [238, 0]
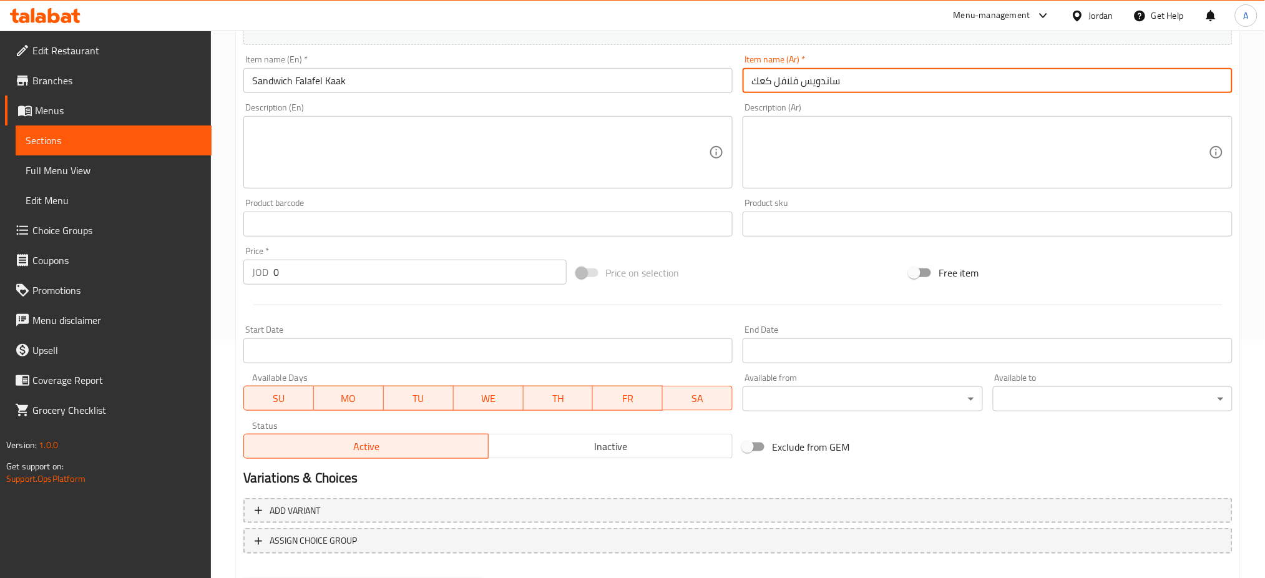
click at [291, 260] on input "0" at bounding box center [419, 272] width 293 height 25
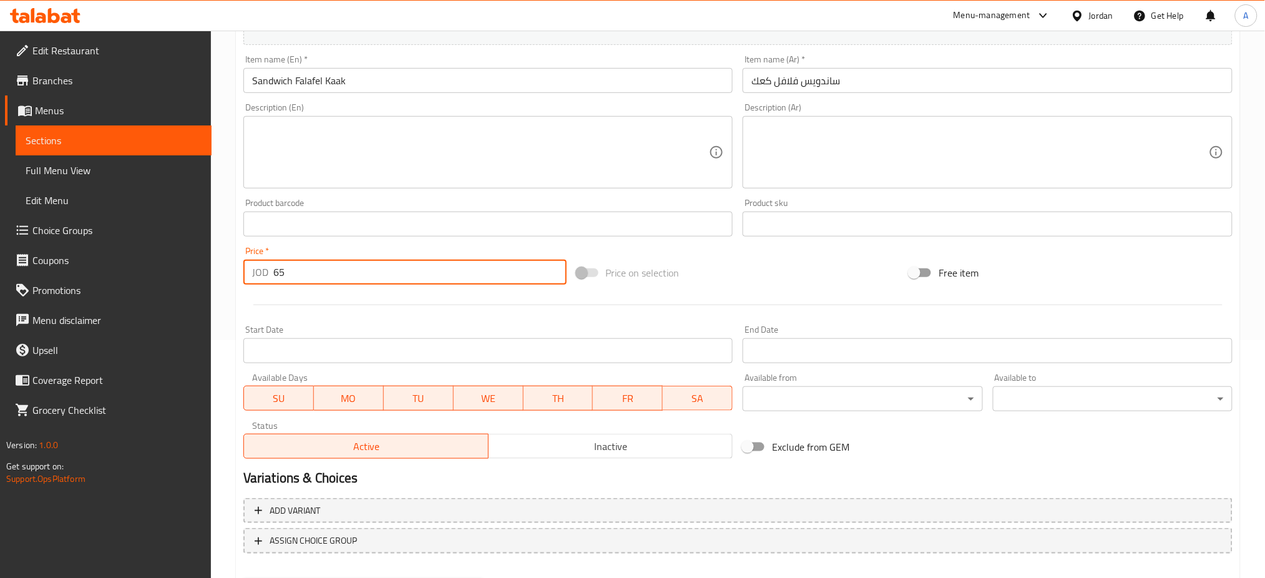
type input "6"
type input "0.65"
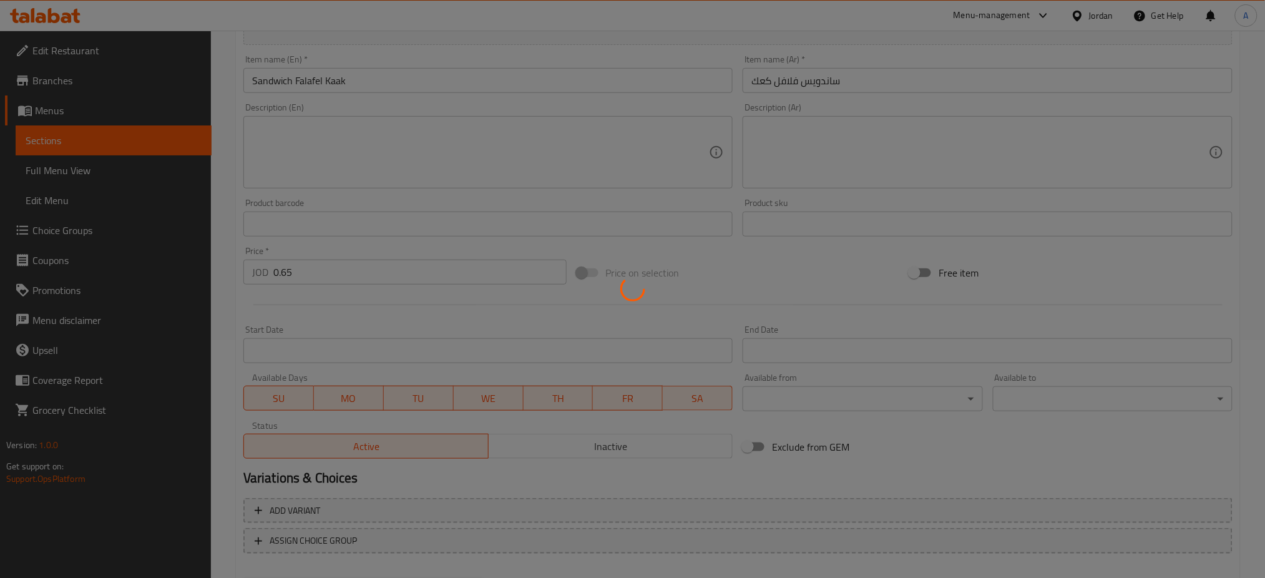
type input "0"
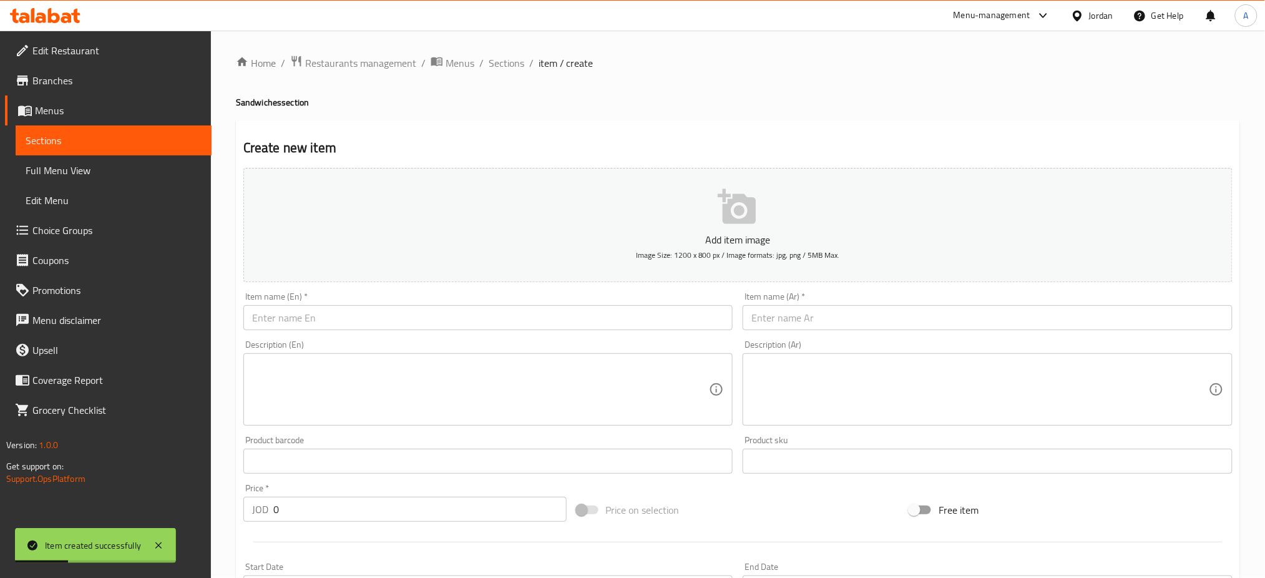
scroll to position [0, 0]
click at [489, 64] on span "Sections" at bounding box center [507, 63] width 36 height 15
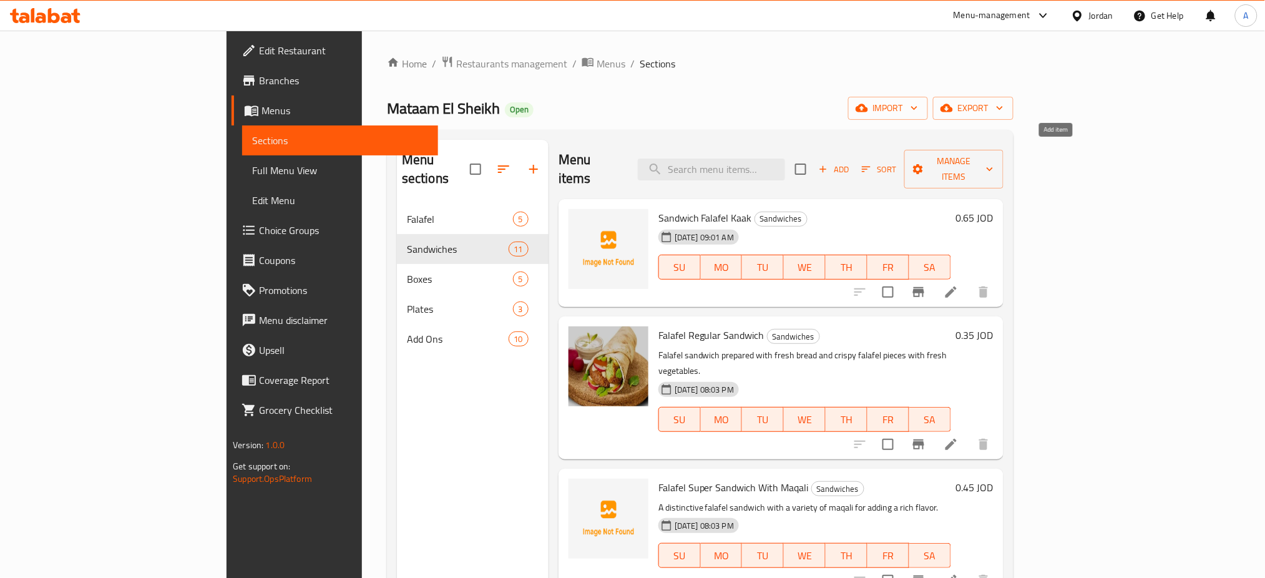
click at [851, 162] on span "Add" at bounding box center [834, 169] width 34 height 14
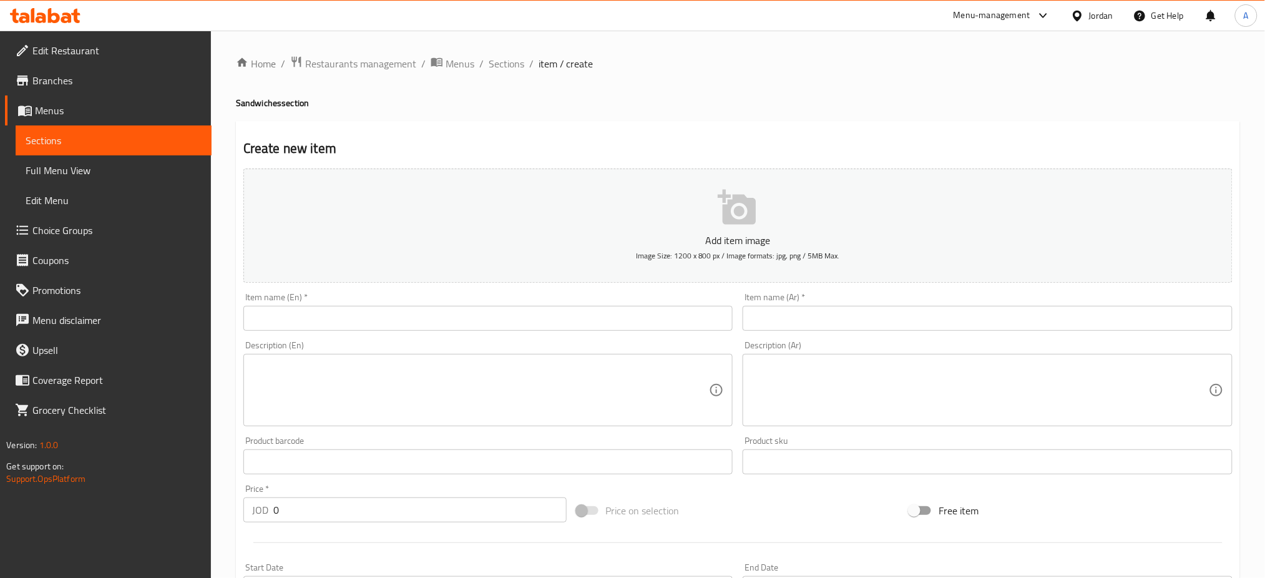
click at [891, 293] on div "Item name (Ar)   * Item name (Ar) *" at bounding box center [988, 312] width 490 height 38
drag, startPoint x: 891, startPoint y: 280, endPoint x: 871, endPoint y: 285, distance: 19.8
click at [891, 306] on input "text" at bounding box center [988, 318] width 490 height 25
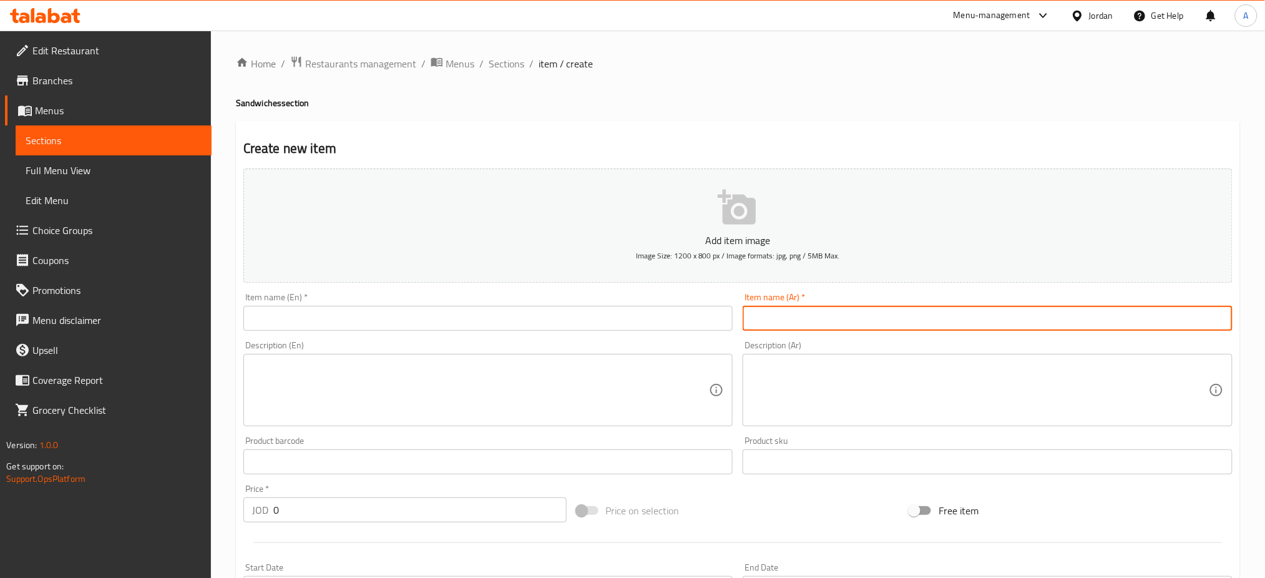
paste input "ساندويش فعفوط صغير"
type input "ساندويش فعفوط صغير"
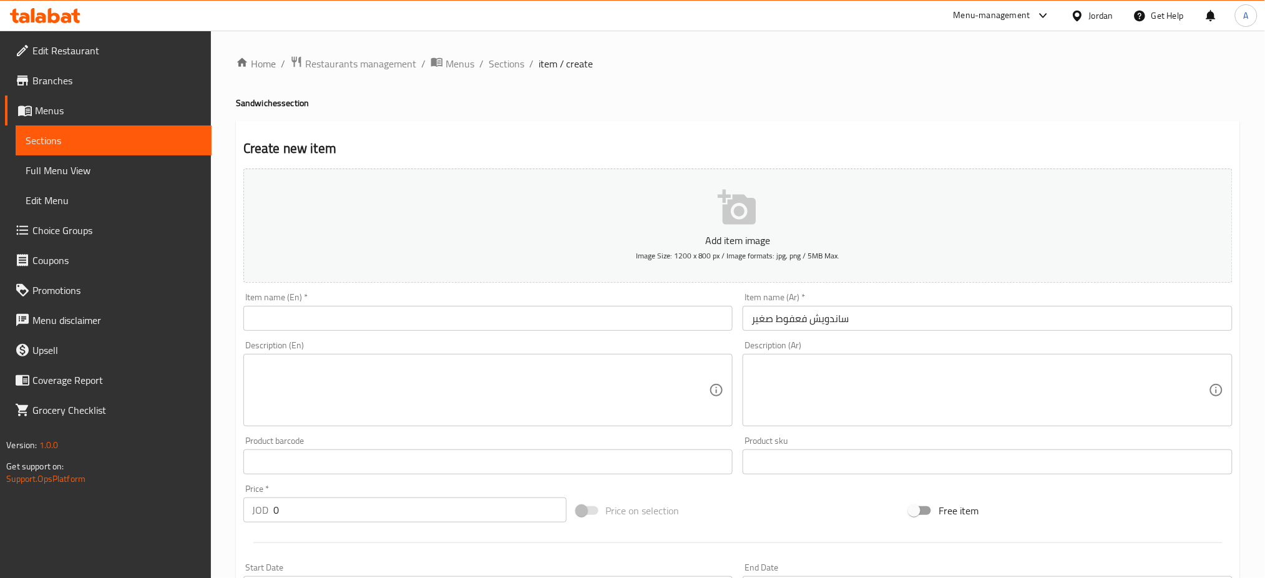
click at [592, 293] on div "Item name (En)   * Item name (En) *" at bounding box center [488, 312] width 490 height 38
click at [595, 306] on input "text" at bounding box center [488, 318] width 490 height 25
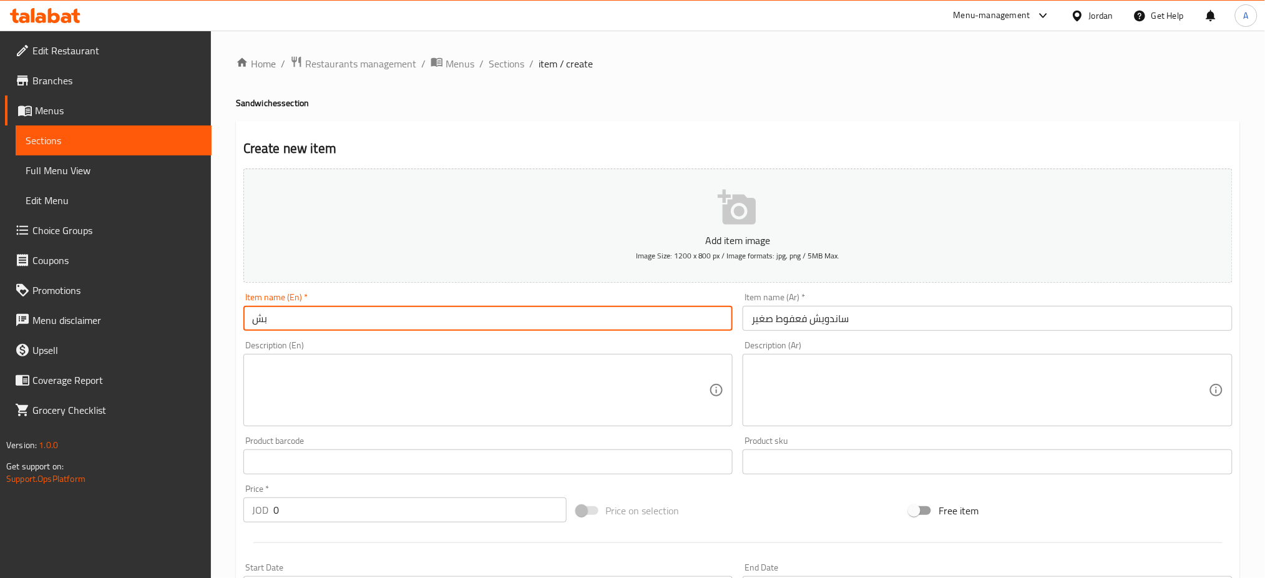
type input "ب"
type input "Faafout Small sandwich"
click at [311, 497] on input "0" at bounding box center [419, 509] width 293 height 25
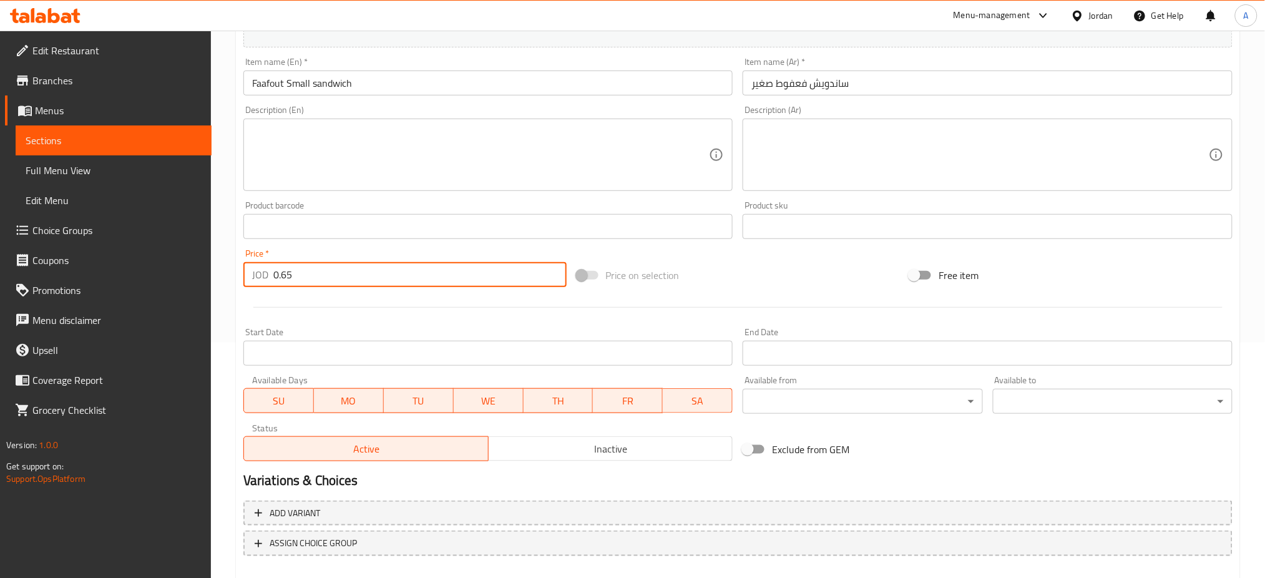
scroll to position [238, 0]
type input "0.65"
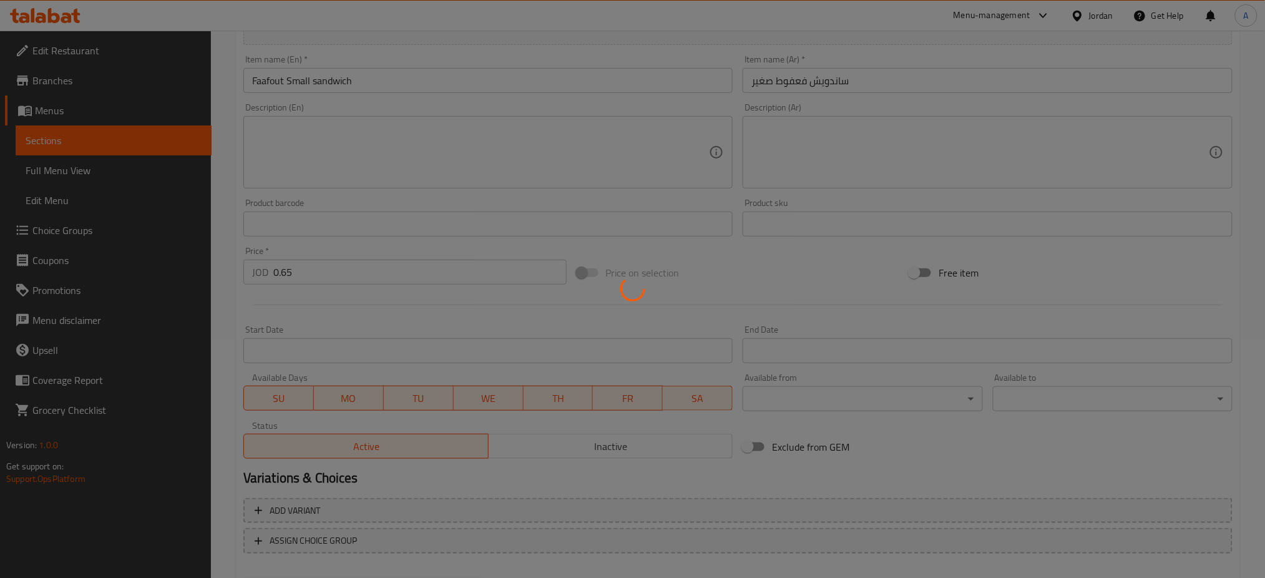
type input "0"
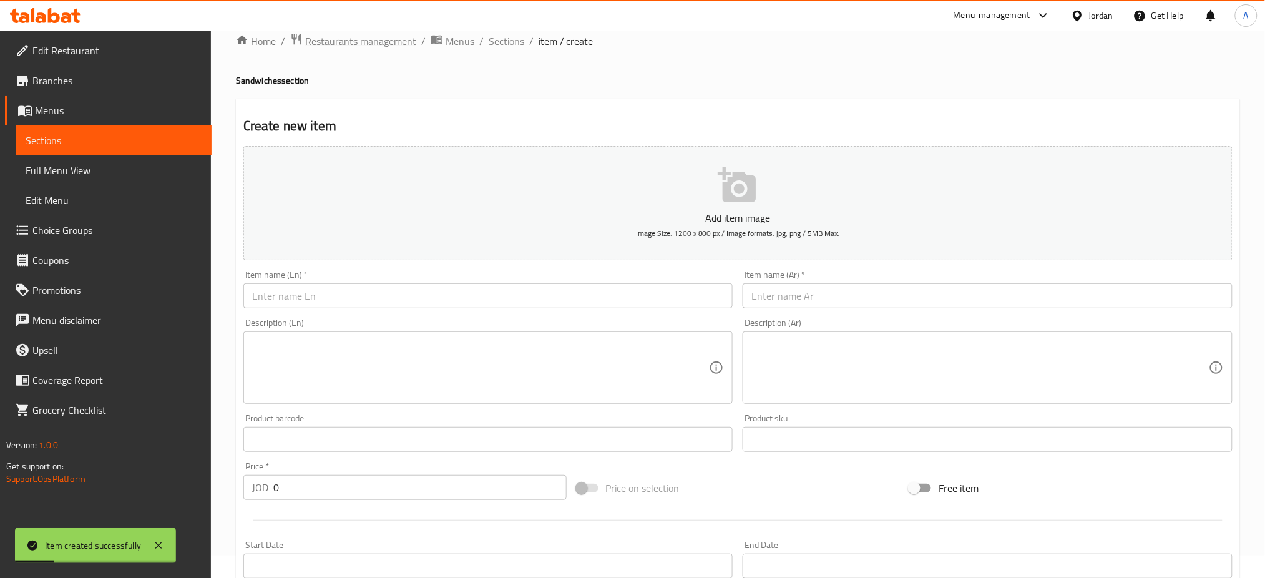
scroll to position [0, 0]
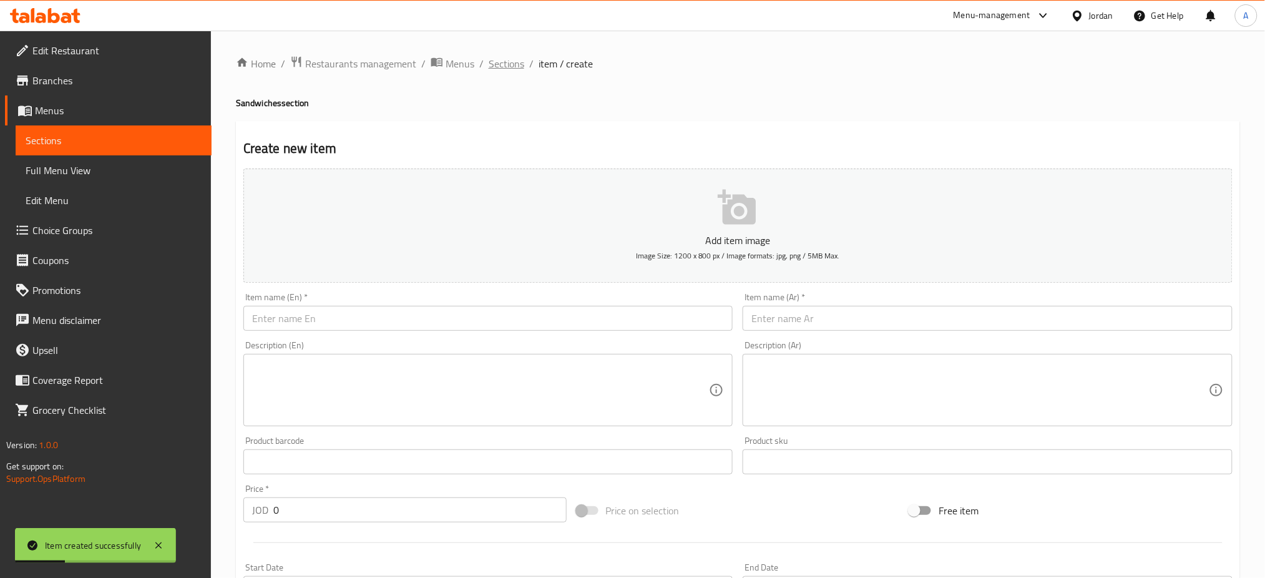
click at [489, 60] on span "Sections" at bounding box center [507, 63] width 36 height 15
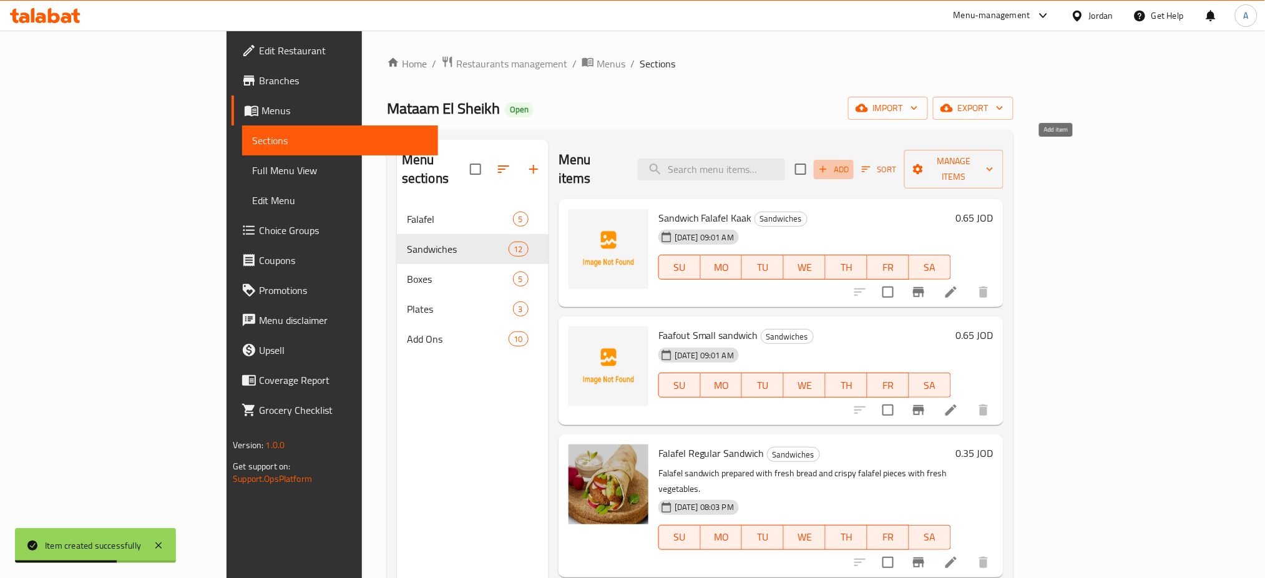
click at [851, 162] on span "Add" at bounding box center [834, 169] width 34 height 14
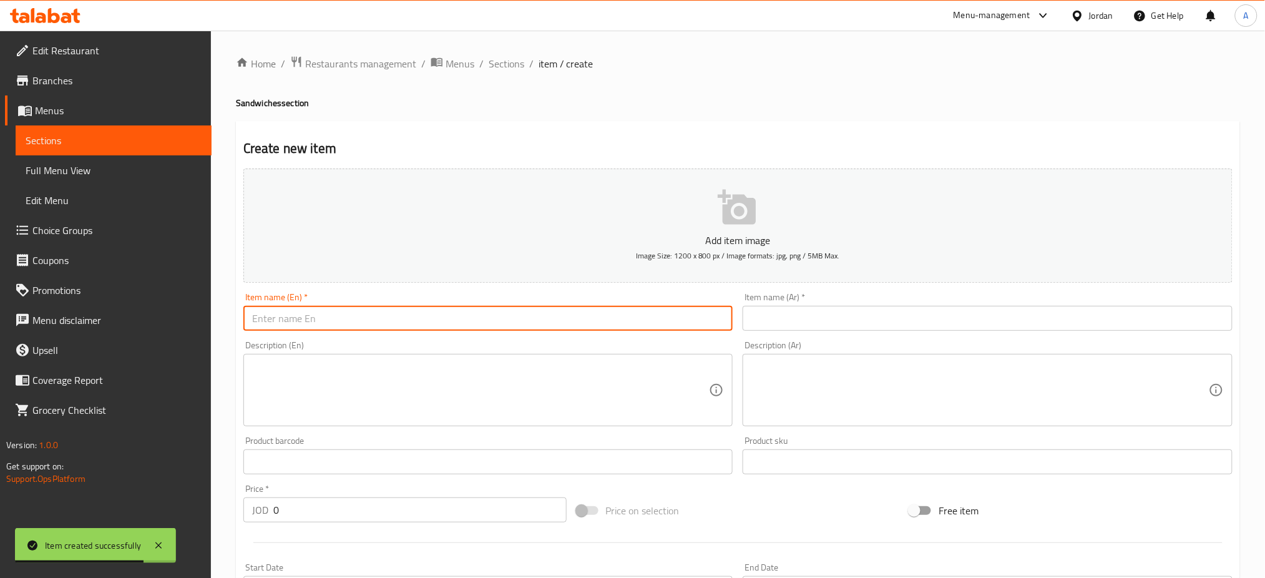
click at [361, 306] on input "text" at bounding box center [488, 318] width 490 height 25
type input "Sandwich Faafout Kaak"
click at [916, 306] on input "text" at bounding box center [988, 318] width 490 height 25
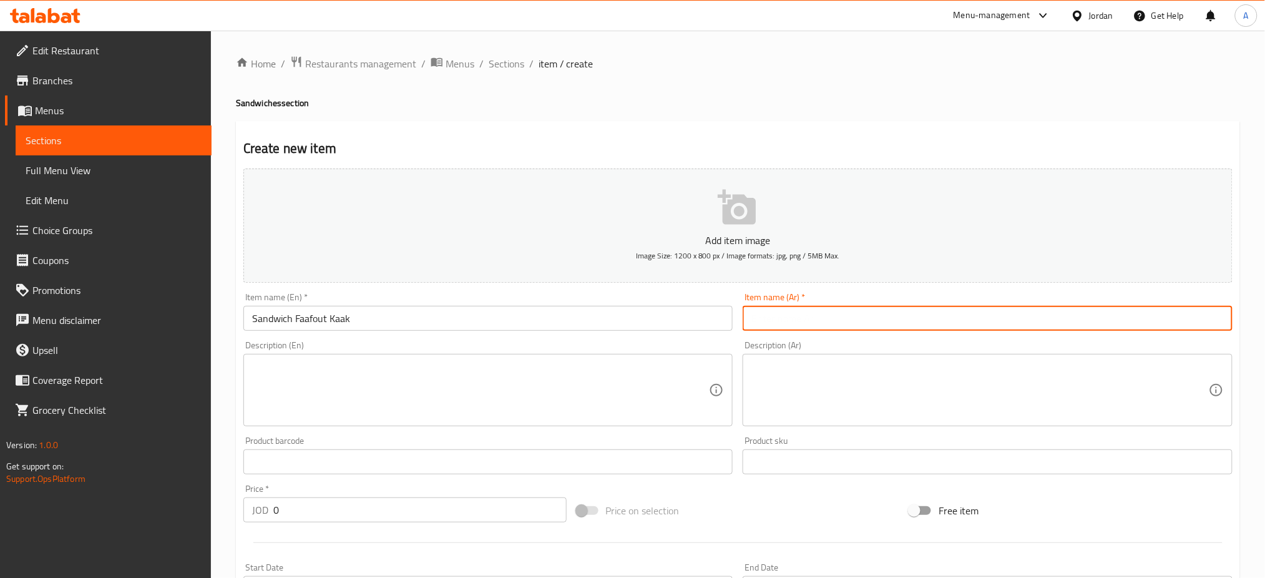
paste input "ساندويش فعفوط كعك"
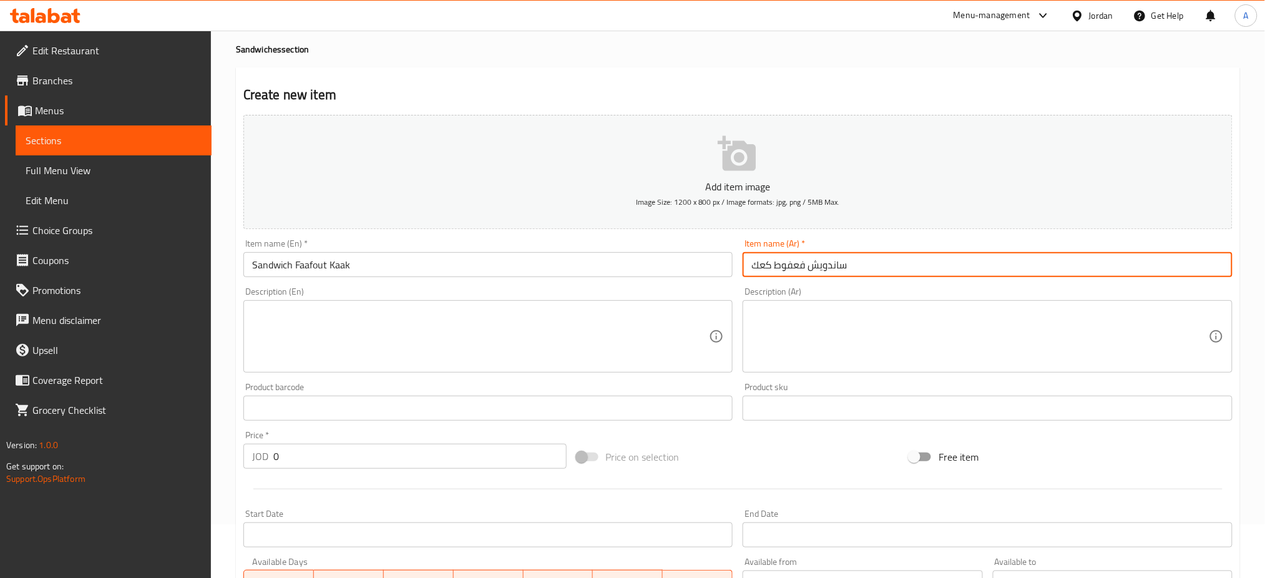
scroll to position [166, 0]
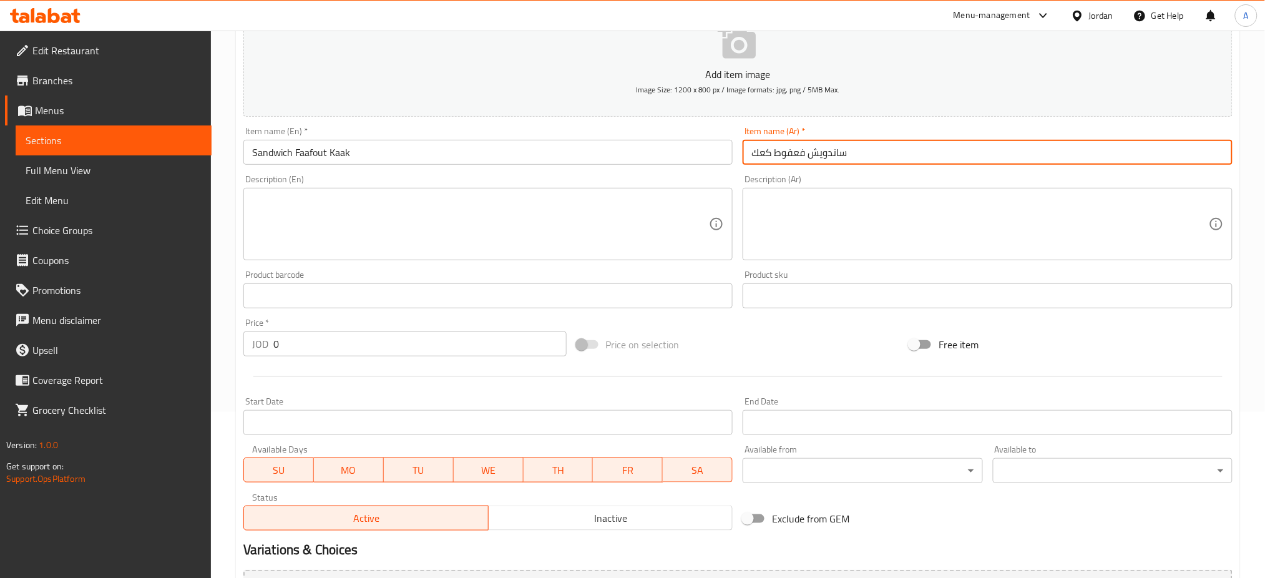
type input "ساندويش فعفوط كعك"
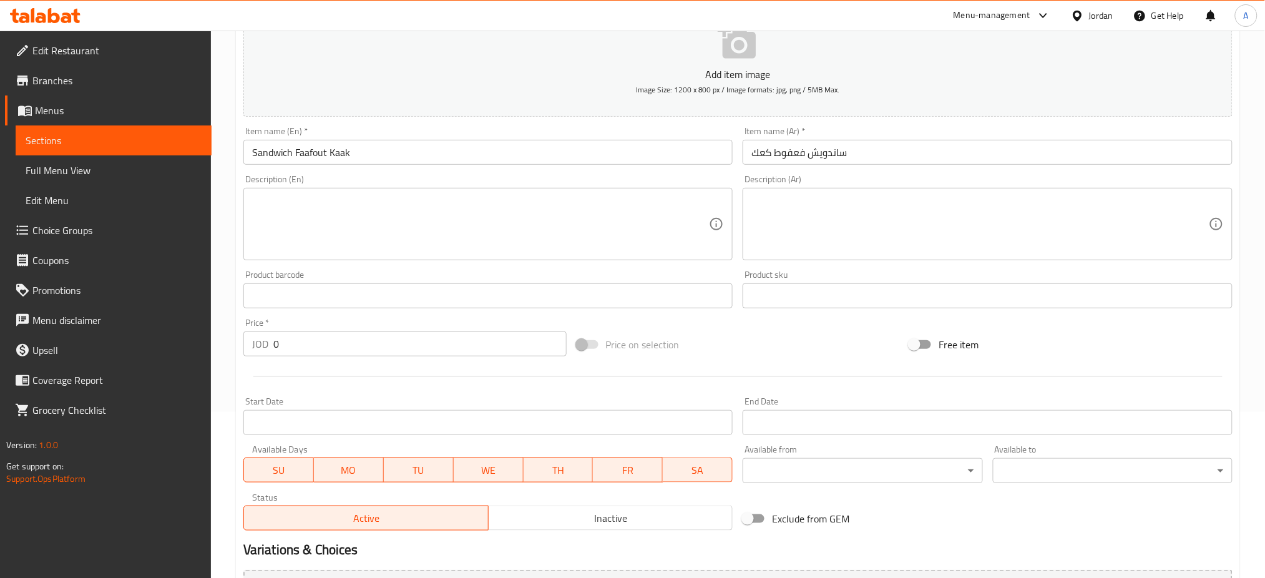
click at [296, 318] on div "Price   * JOD 0 Price *" at bounding box center [404, 337] width 323 height 38
click at [298, 331] on input "0" at bounding box center [419, 343] width 293 height 25
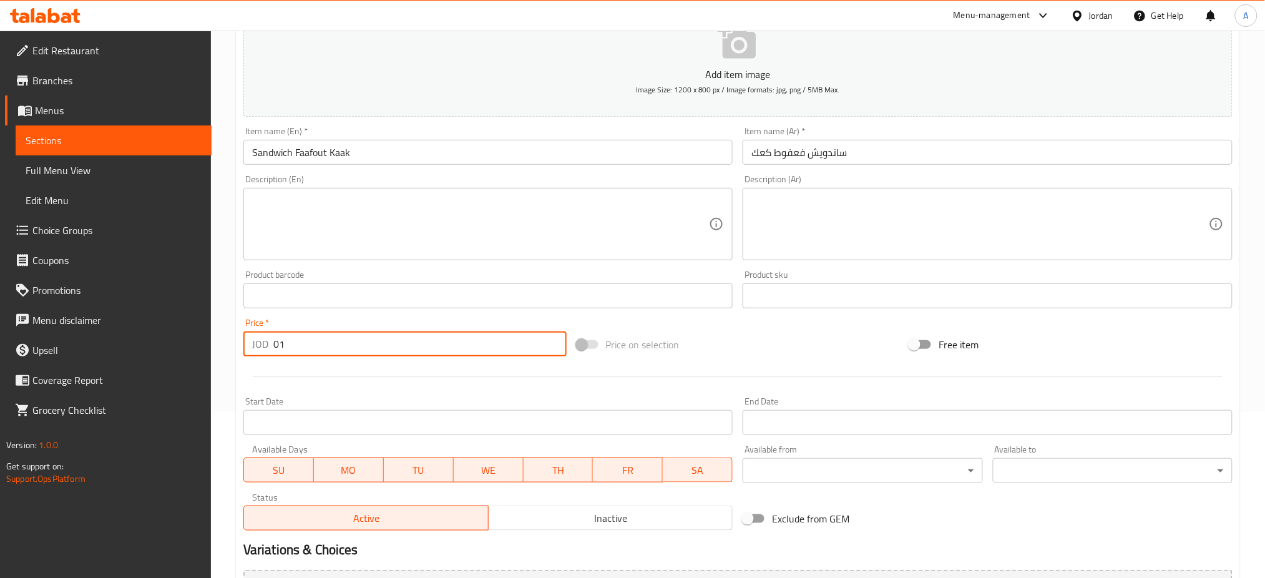
type input "0"
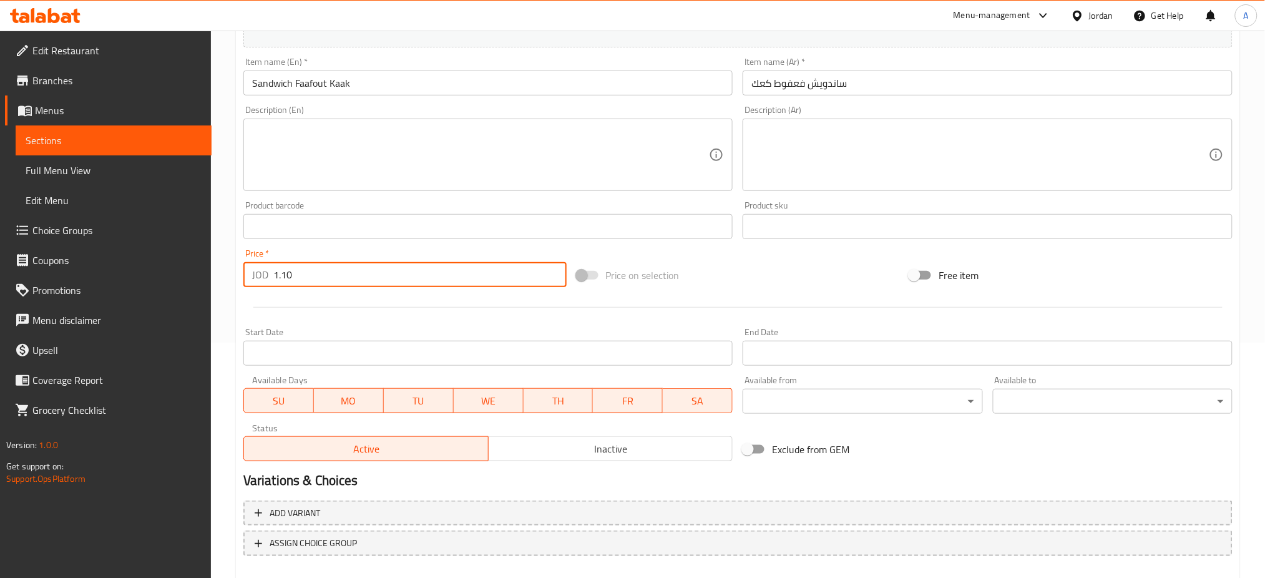
scroll to position [238, 0]
type input "1.10"
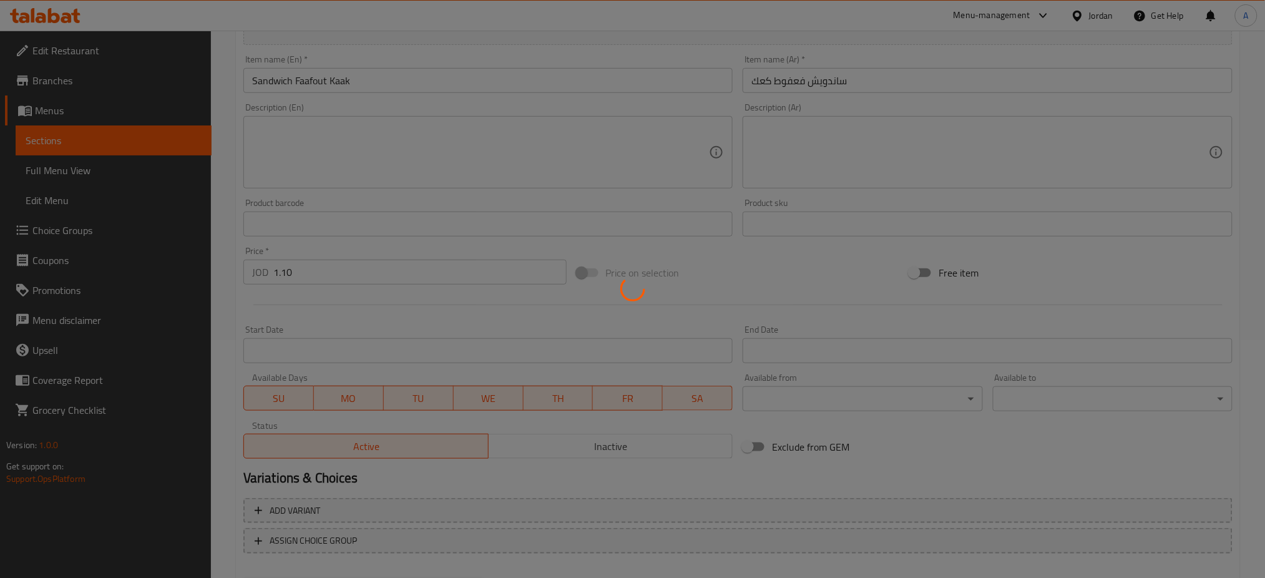
type input "0"
